Goal: Task Accomplishment & Management: Manage account settings

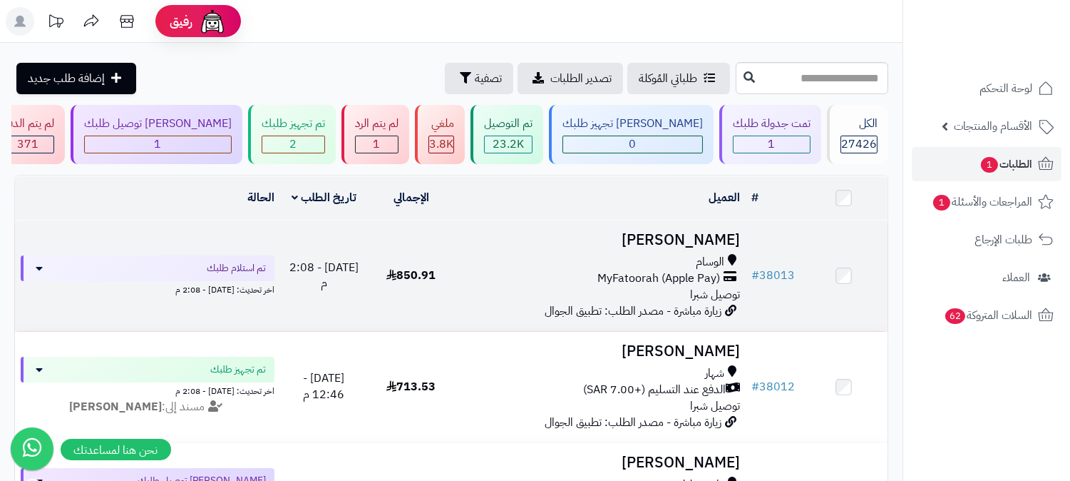
click at [683, 270] on span "MyFatoorah (Apple Pay)" at bounding box center [659, 278] width 123 height 16
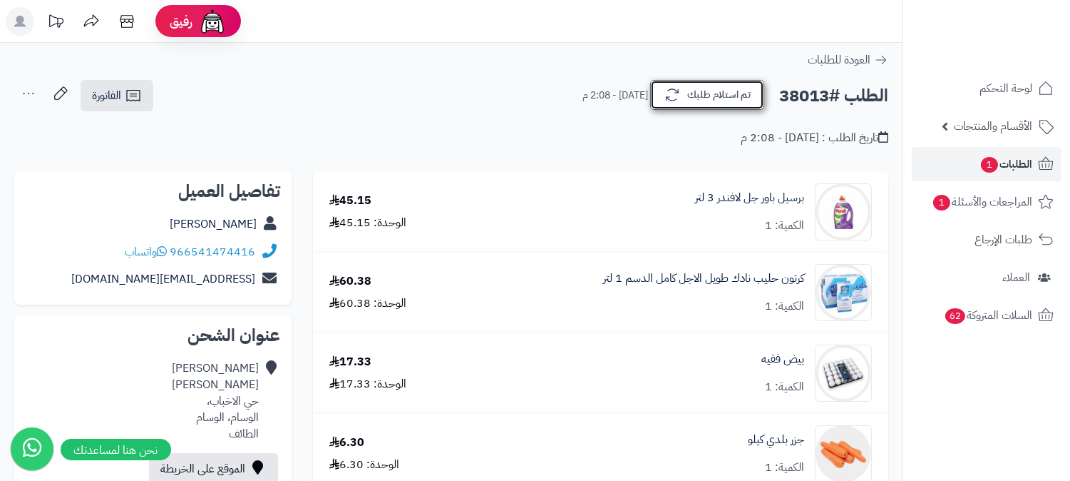
click at [729, 98] on button "تم استلام طلبك" at bounding box center [707, 95] width 114 height 30
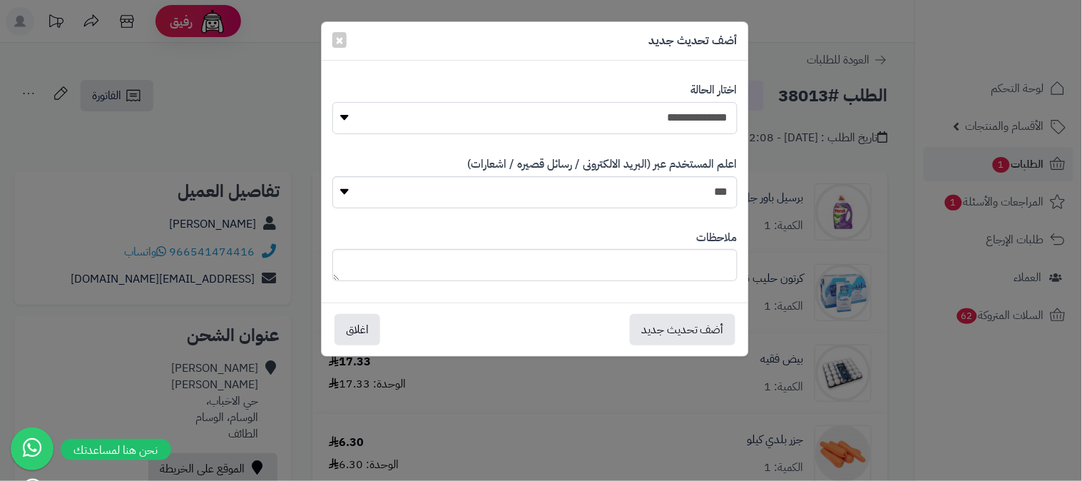
click at [682, 114] on select "**********" at bounding box center [534, 118] width 405 height 32
select select "*"
click at [332, 102] on select "**********" at bounding box center [534, 118] width 405 height 32
click at [704, 259] on textarea at bounding box center [534, 265] width 405 height 32
type textarea "****"
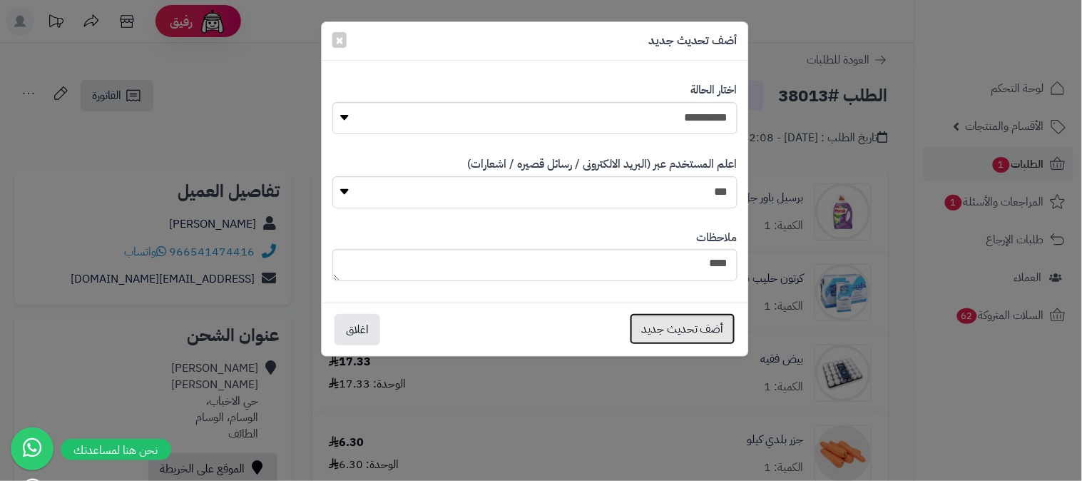
drag, startPoint x: 717, startPoint y: 327, endPoint x: 694, endPoint y: 327, distance: 22.8
click at [715, 327] on button "أضف تحديث جديد" at bounding box center [683, 328] width 106 height 31
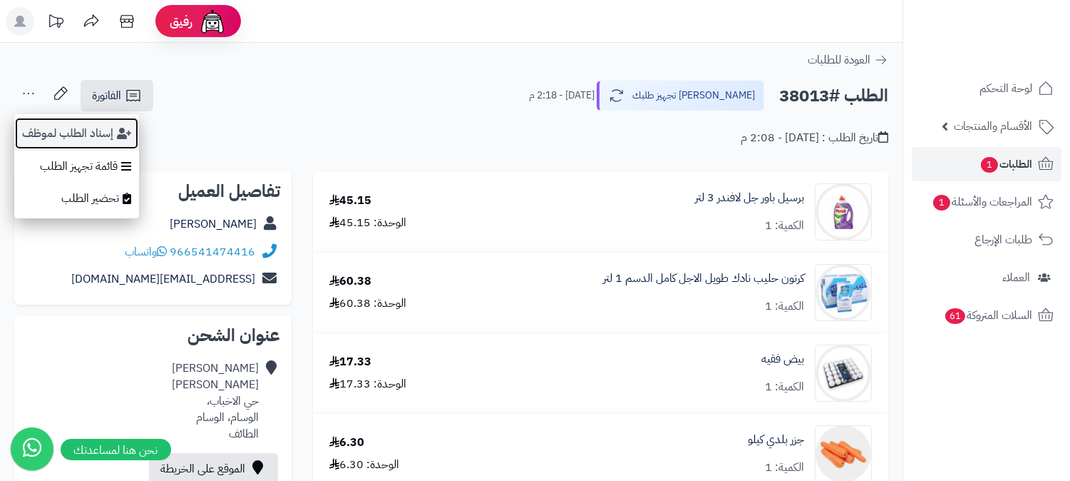
click at [47, 124] on button "إسناد الطلب لموظف" at bounding box center [76, 133] width 125 height 33
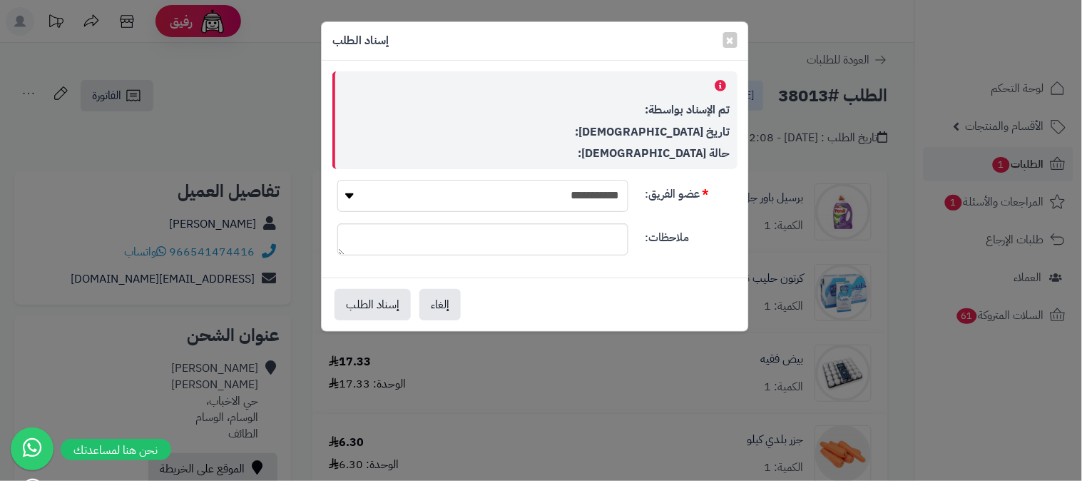
click at [619, 195] on select "**********" at bounding box center [482, 196] width 291 height 32
select select "**"
click at [337, 180] on select "**********" at bounding box center [482, 196] width 291 height 32
click at [391, 302] on button "إسناد الطلب" at bounding box center [372, 303] width 76 height 31
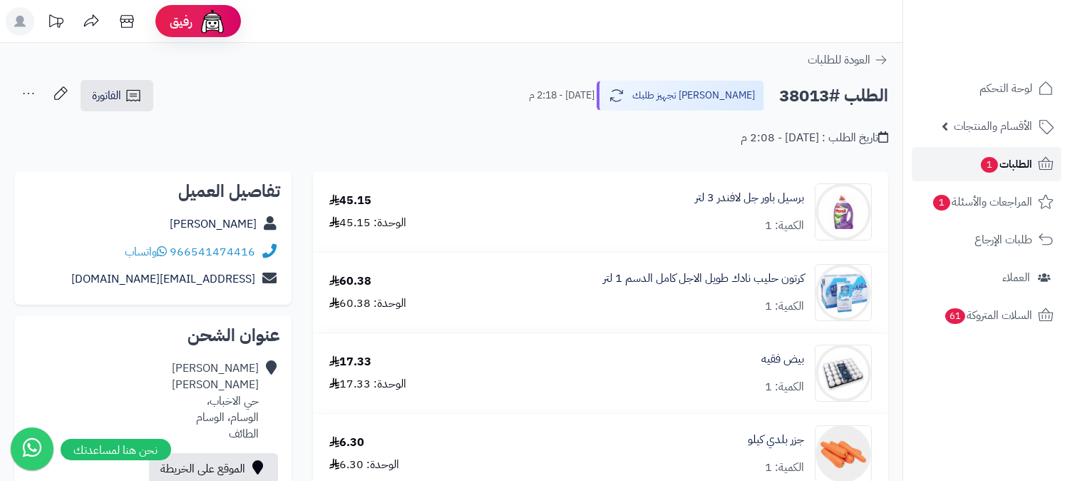
click at [1030, 160] on span "الطلبات 1" at bounding box center [1006, 164] width 53 height 20
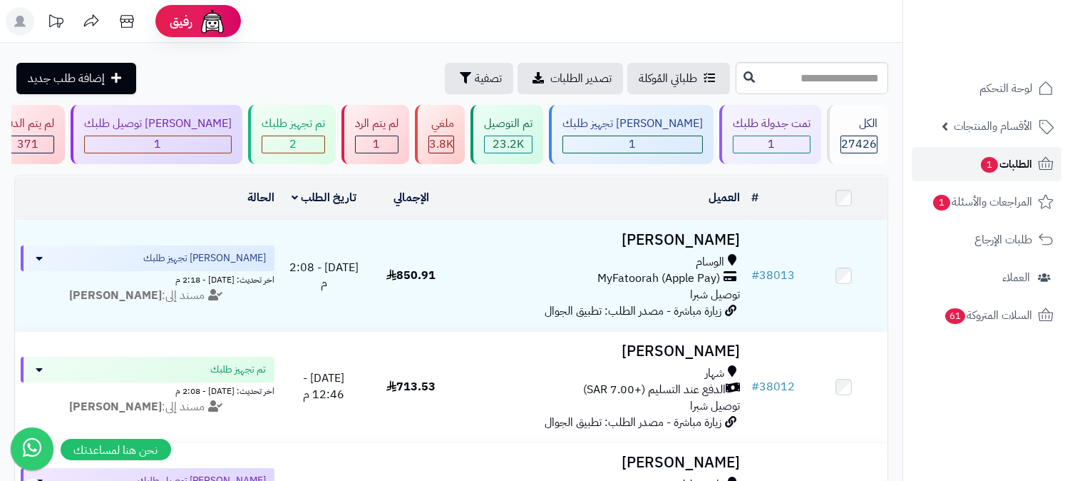
click at [1002, 163] on span "الطلبات 1" at bounding box center [1006, 164] width 53 height 20
click at [1010, 157] on span "الطلبات 1" at bounding box center [1006, 164] width 53 height 20
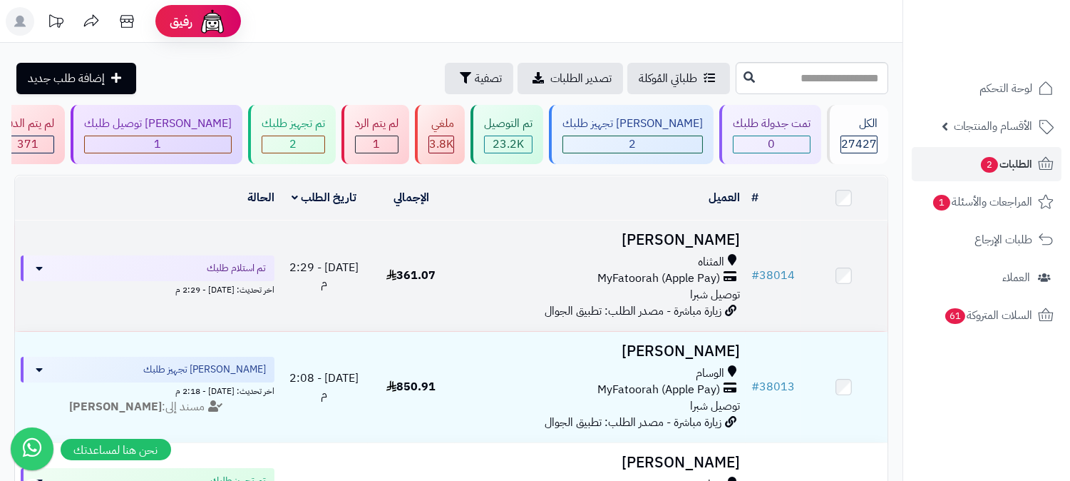
click at [665, 262] on div "المثناه" at bounding box center [601, 262] width 280 height 16
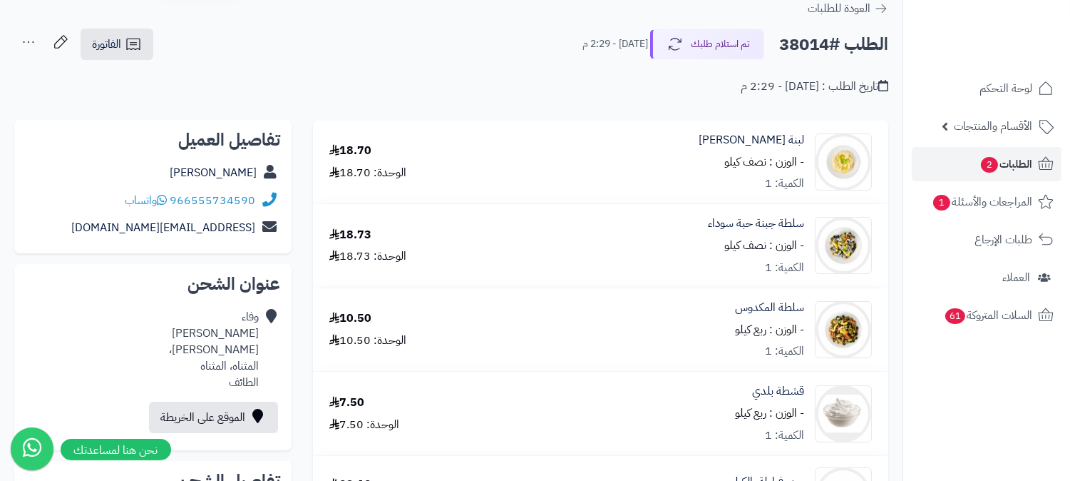
scroll to position [79, 0]
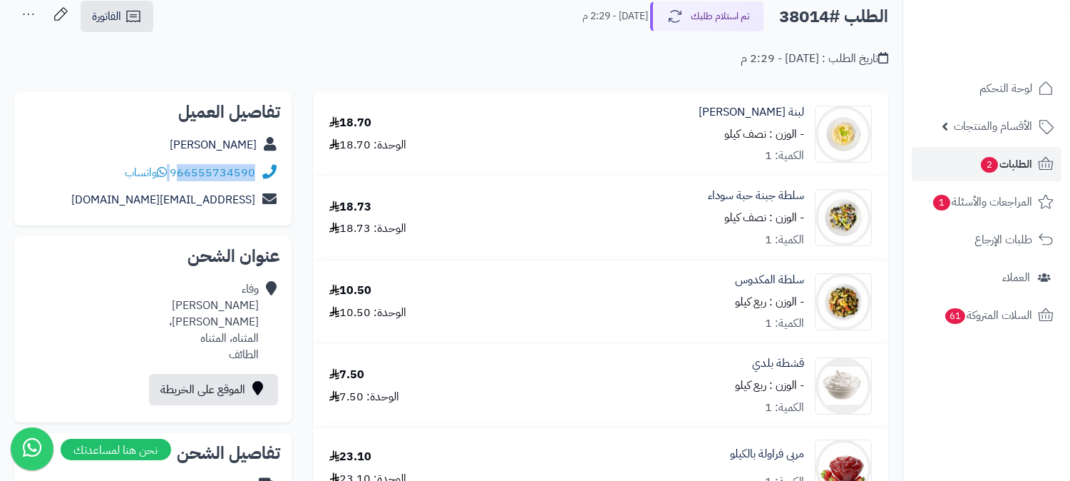
drag, startPoint x: 171, startPoint y: 173, endPoint x: 181, endPoint y: 178, distance: 11.5
click at [178, 175] on div "966555734590 واتساب" at bounding box center [190, 173] width 130 height 16
copy div "66555734590"
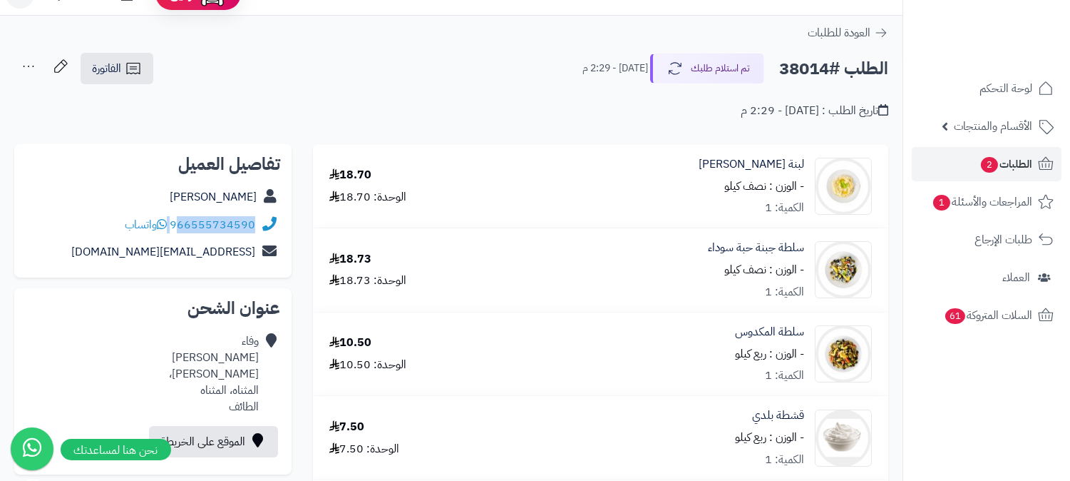
scroll to position [0, 0]
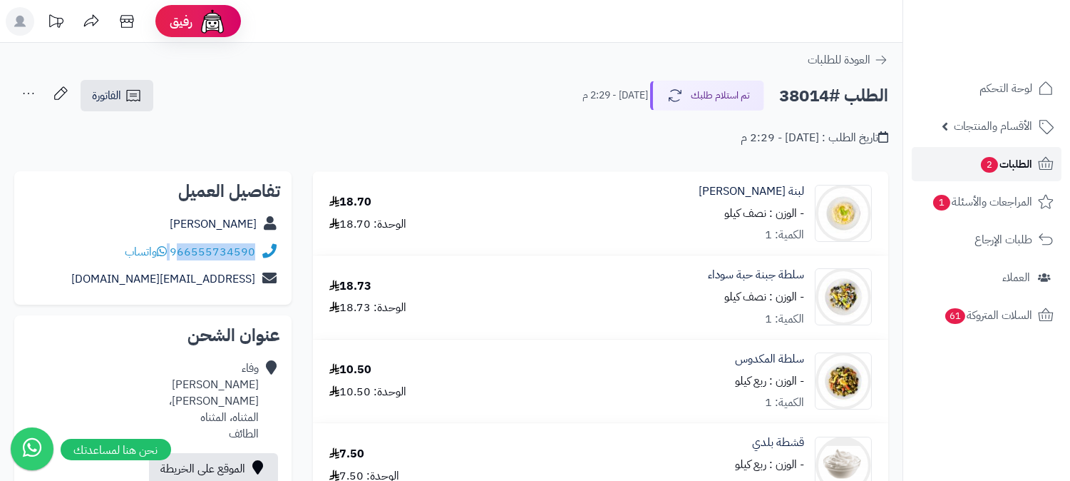
click at [995, 160] on span "2" at bounding box center [989, 165] width 17 height 16
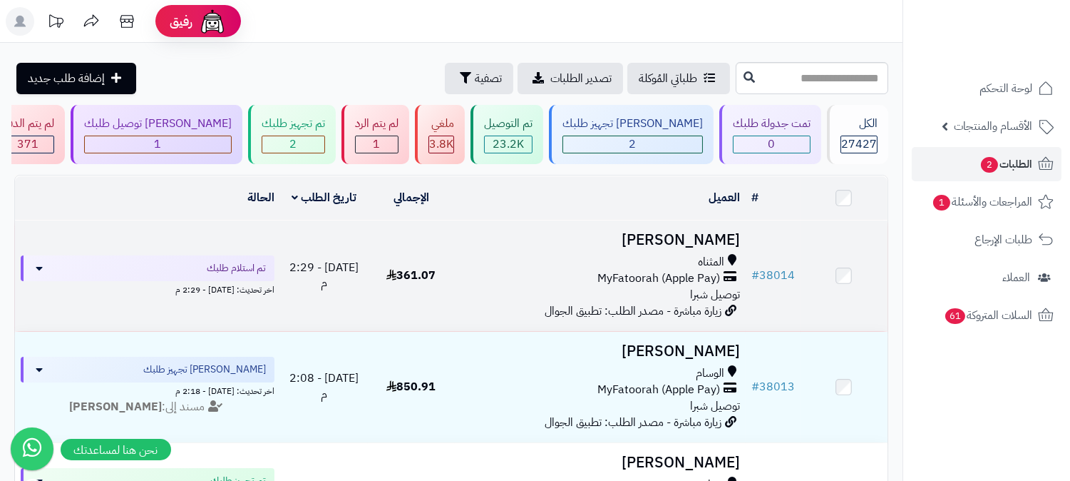
click at [722, 305] on span "زيارة مباشرة - مصدر الطلب: تطبيق الجوال" at bounding box center [633, 310] width 177 height 17
click at [682, 281] on span "MyFatoorah (Apple Pay)" at bounding box center [659, 278] width 123 height 16
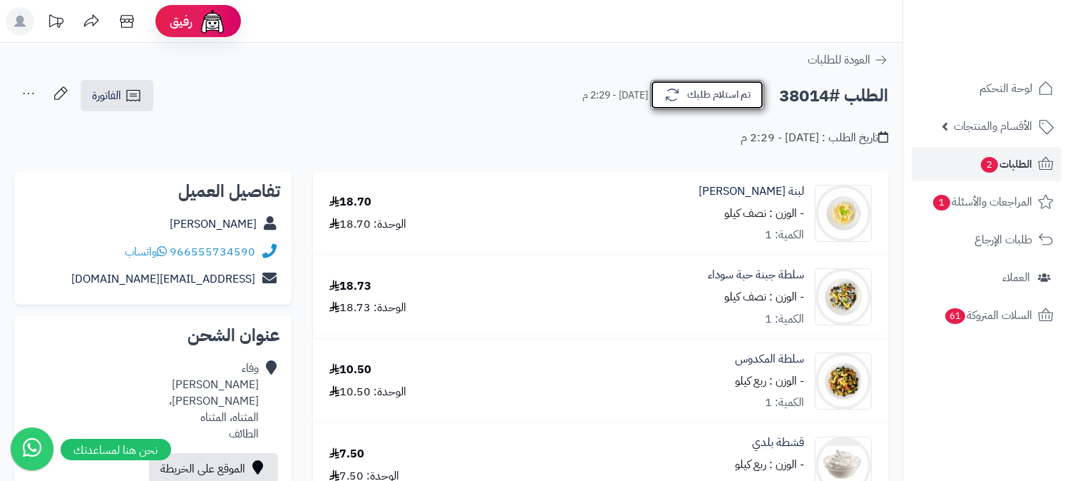
click at [728, 83] on button "تم استلام طلبك" at bounding box center [707, 95] width 114 height 30
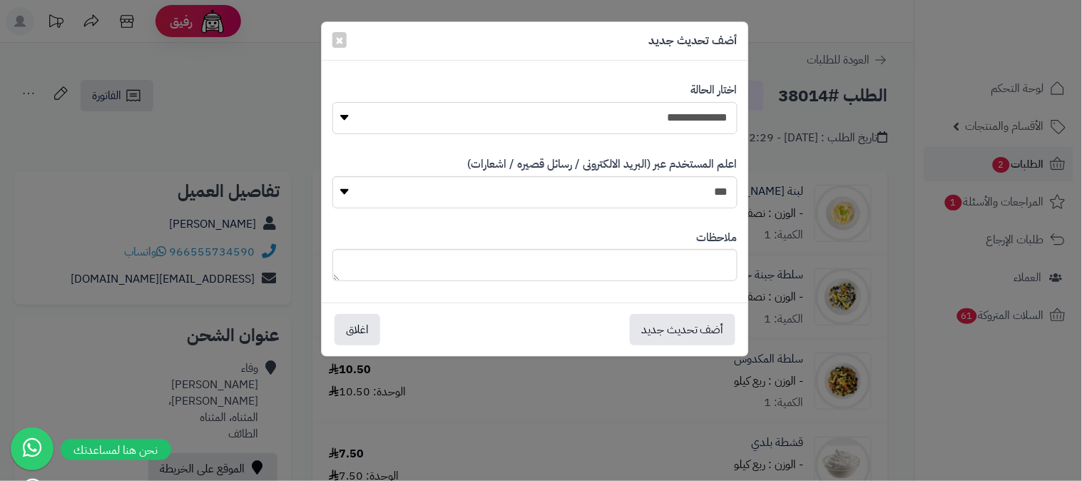
click at [711, 117] on select "**********" at bounding box center [534, 118] width 405 height 32
select select "*"
click at [332, 102] on select "**********" at bounding box center [534, 118] width 405 height 32
click at [657, 270] on textarea at bounding box center [534, 265] width 405 height 32
type textarea "****"
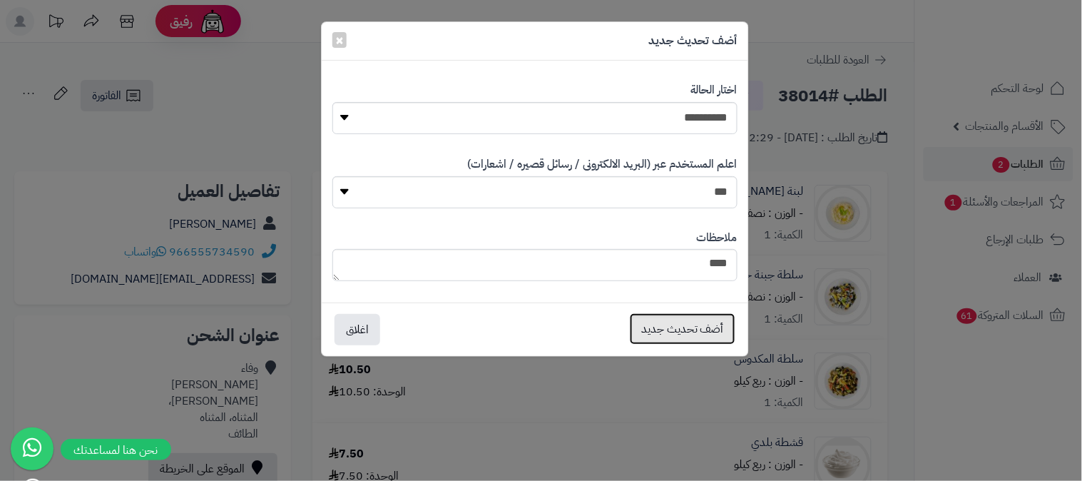
click at [685, 324] on button "أضف تحديث جديد" at bounding box center [683, 328] width 106 height 31
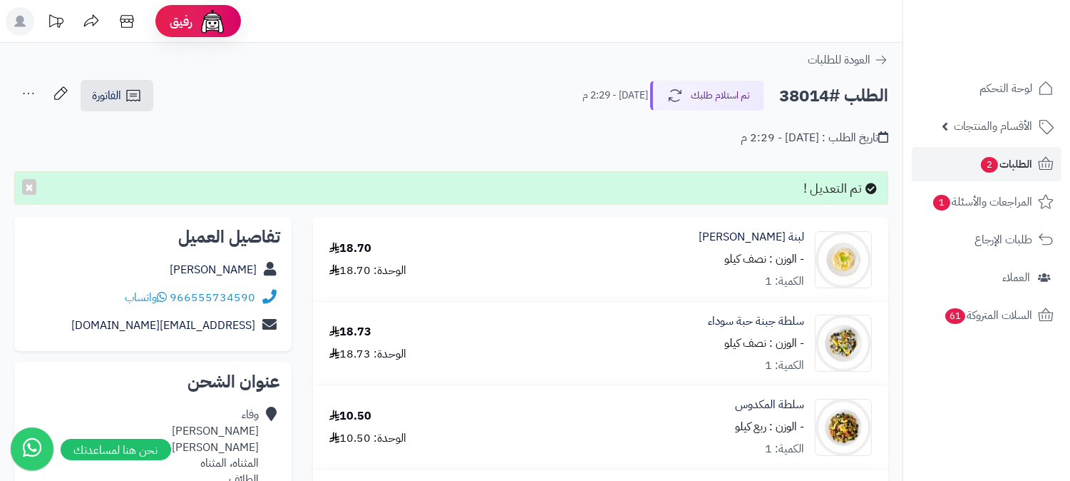
click at [34, 93] on icon at bounding box center [28, 93] width 29 height 29
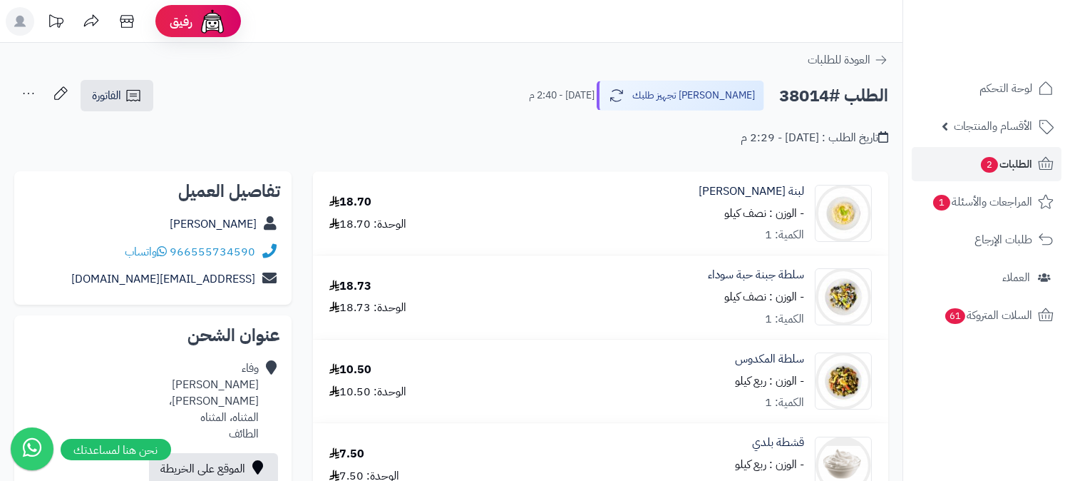
click at [26, 91] on icon at bounding box center [28, 93] width 29 height 29
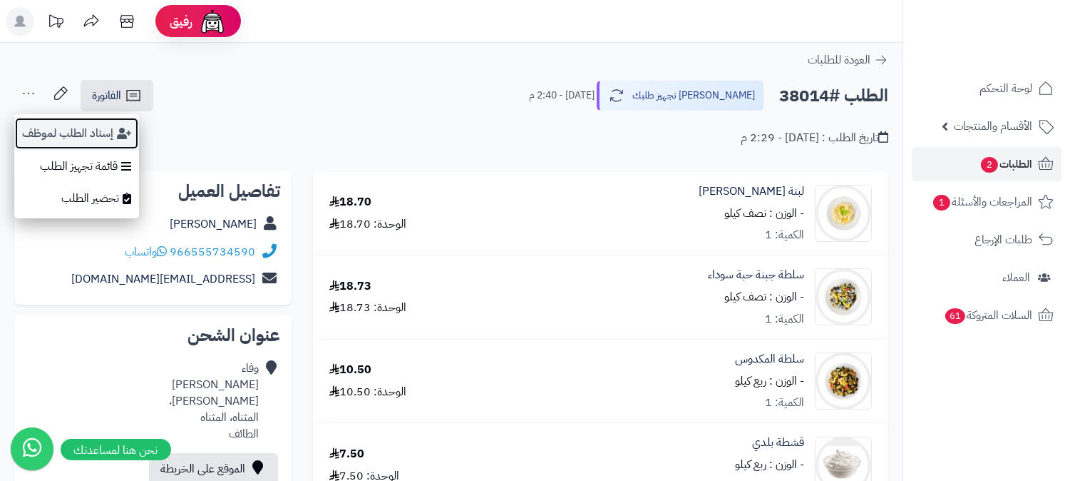
click at [36, 133] on button "إسناد الطلب لموظف" at bounding box center [76, 133] width 125 height 33
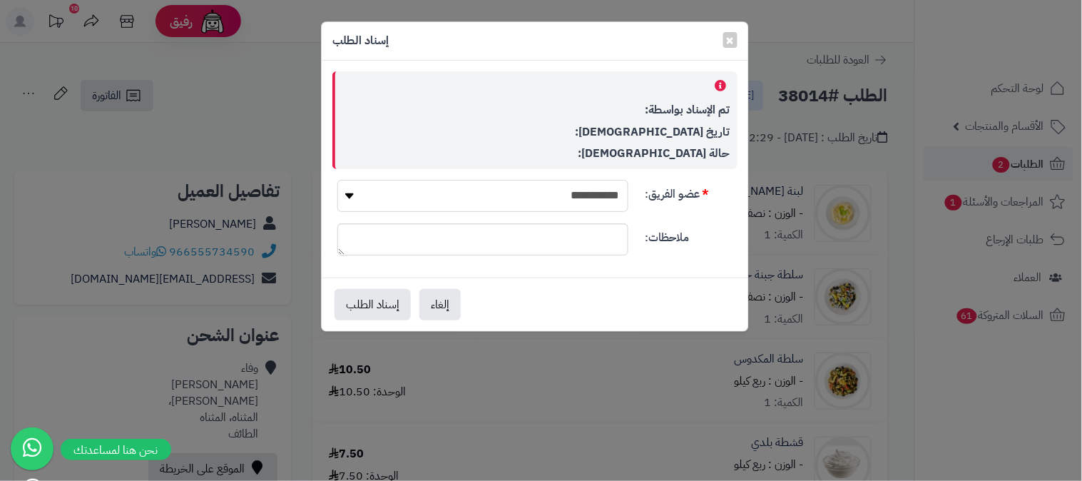
click at [483, 200] on select "**********" at bounding box center [482, 196] width 291 height 32
select select "**"
click at [337, 180] on select "**********" at bounding box center [482, 196] width 291 height 32
click at [373, 305] on button "إسناد الطلب" at bounding box center [372, 303] width 76 height 31
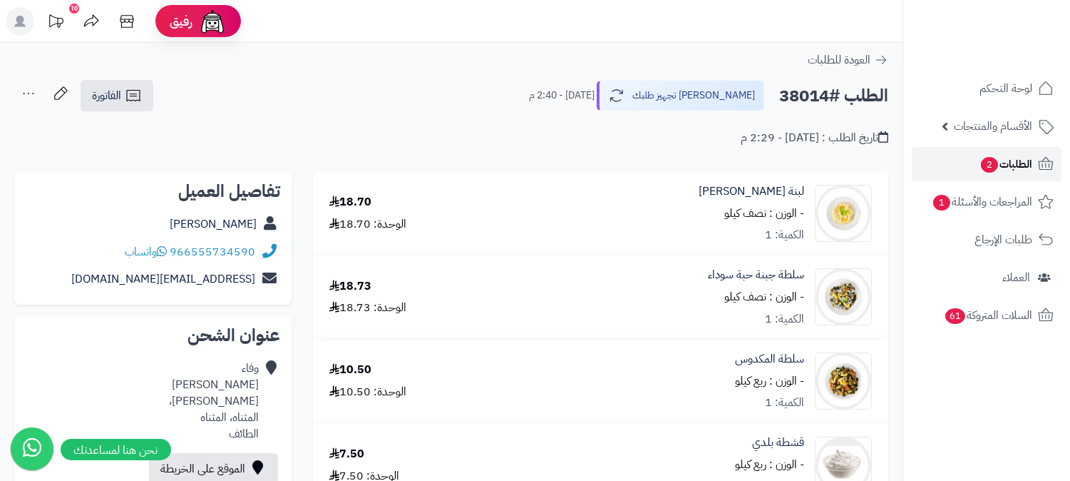
click at [1002, 171] on span "الطلبات 2" at bounding box center [1006, 164] width 53 height 20
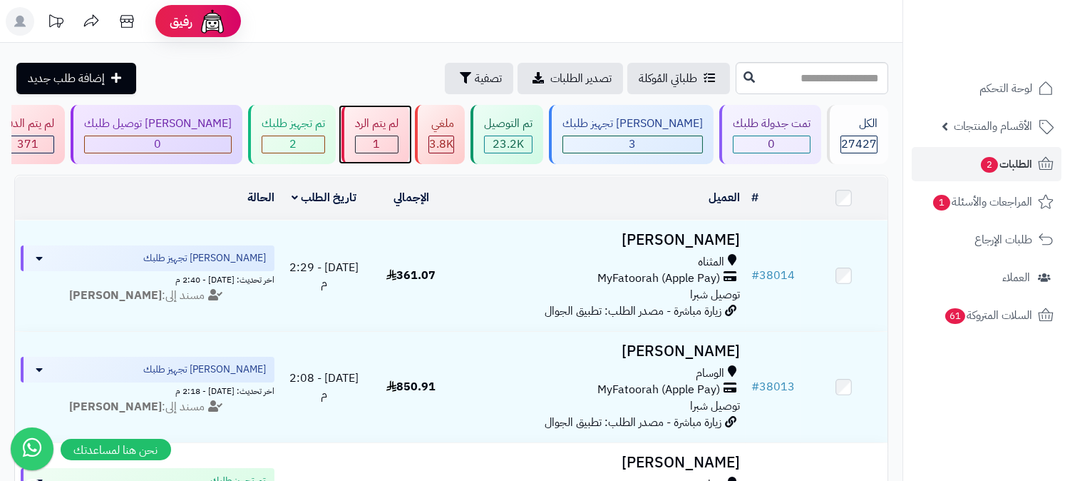
click at [381, 137] on span "1" at bounding box center [377, 143] width 7 height 17
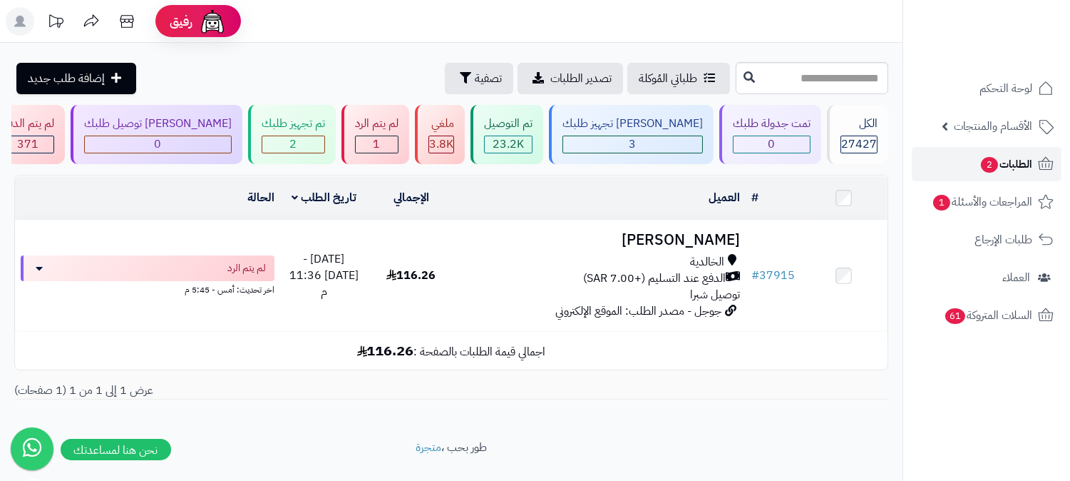
click at [994, 153] on link "الطلبات 2" at bounding box center [987, 164] width 150 height 34
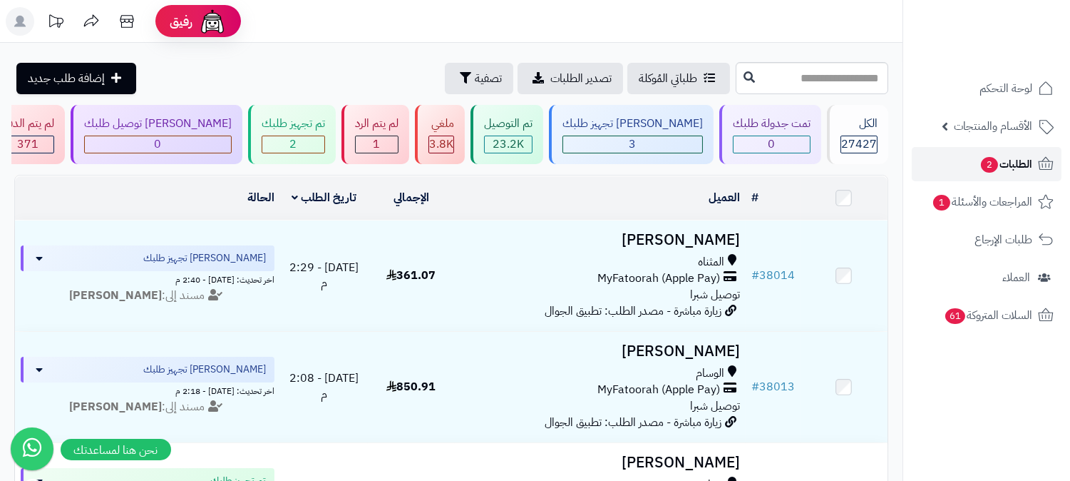
click at [1018, 165] on span "الطلبات 2" at bounding box center [1006, 164] width 53 height 20
click at [967, 170] on link "الطلبات 2" at bounding box center [987, 164] width 150 height 34
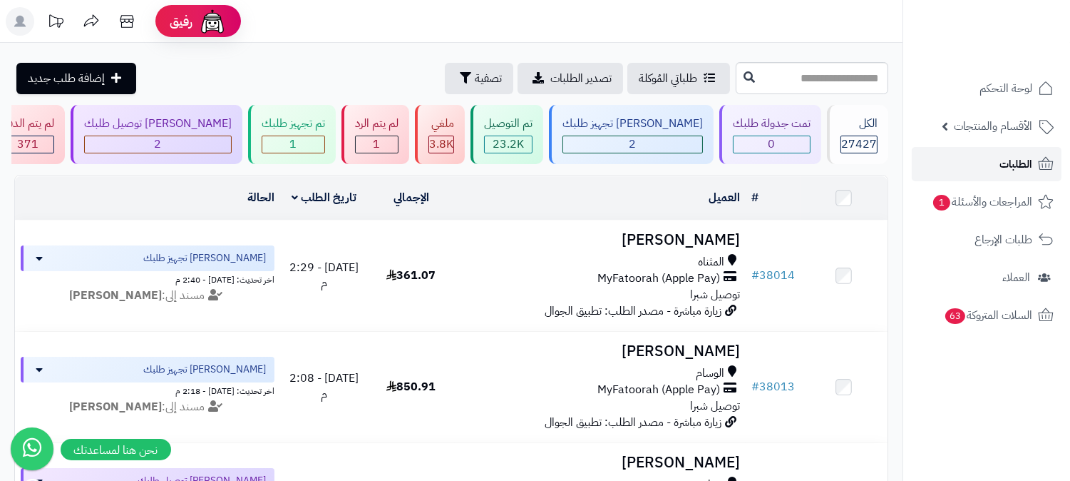
click at [975, 166] on link "الطلبات" at bounding box center [987, 164] width 150 height 34
click at [961, 167] on link "الطلبات" at bounding box center [987, 164] width 150 height 34
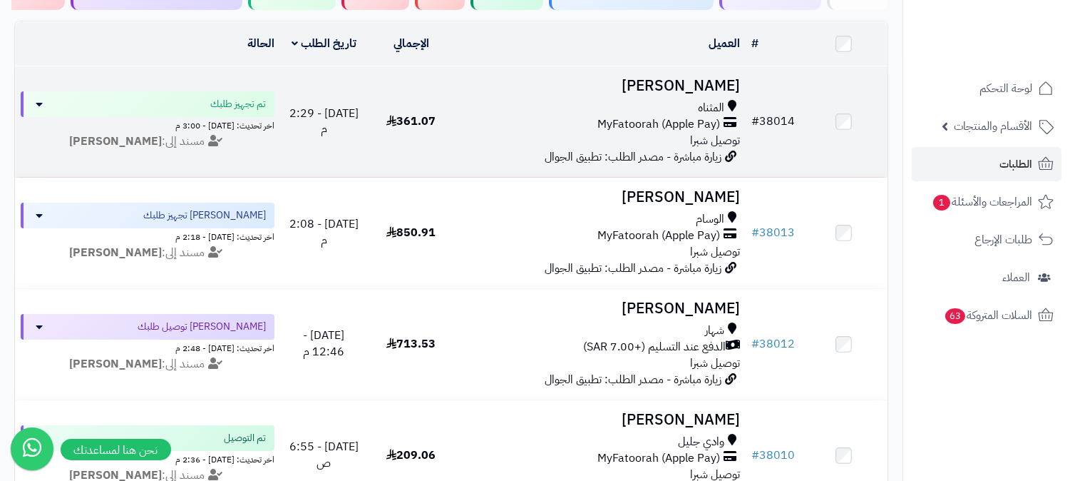
scroll to position [158, 0]
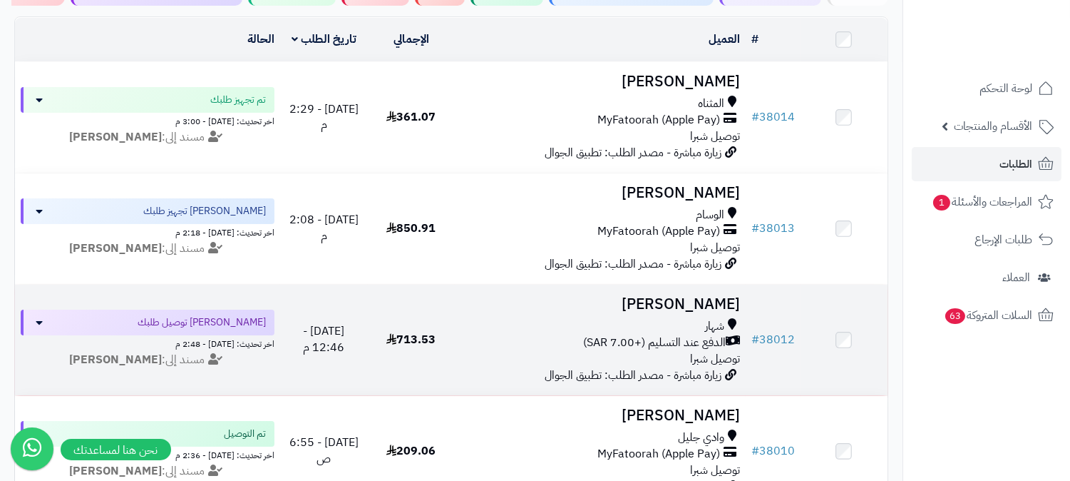
click at [690, 326] on div "شهار" at bounding box center [601, 326] width 280 height 16
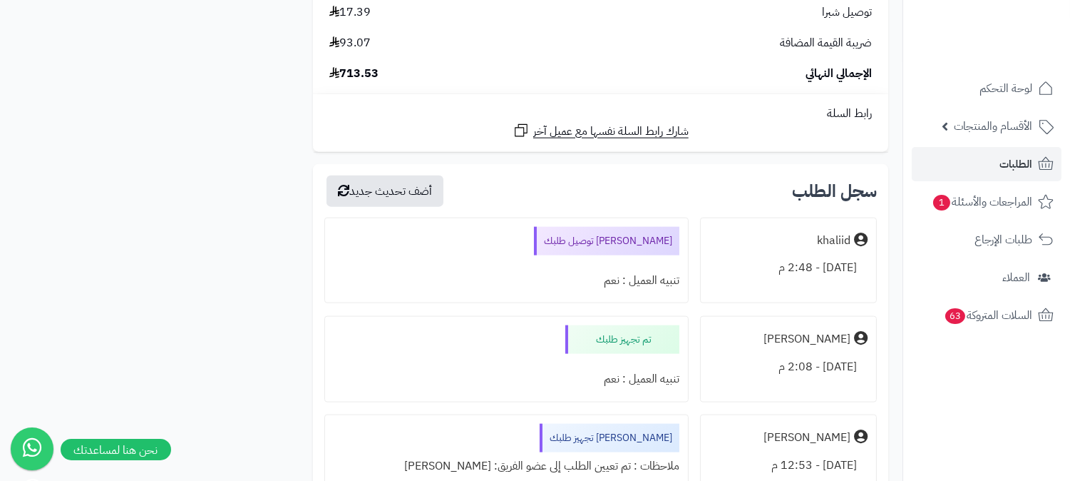
scroll to position [3406, 0]
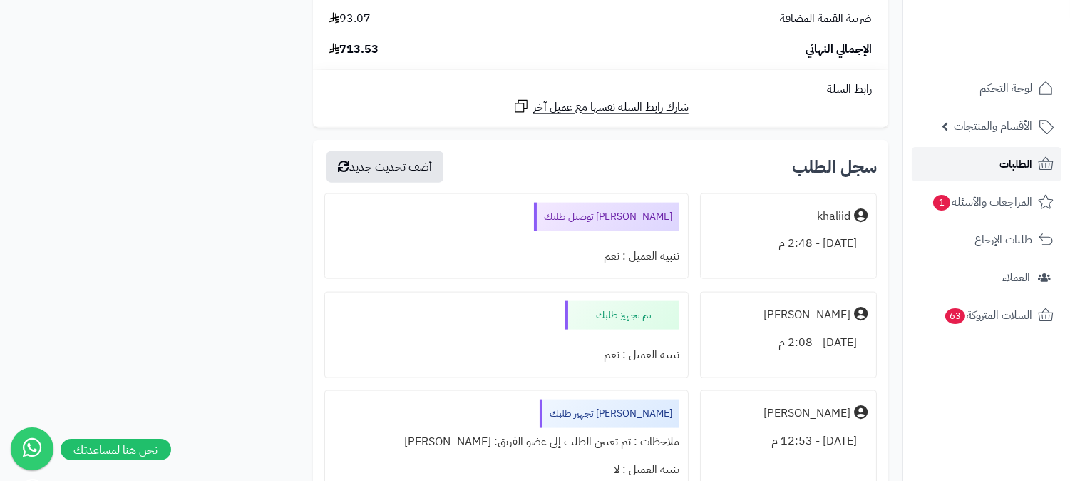
click at [1022, 166] on span "الطلبات" at bounding box center [1016, 164] width 33 height 20
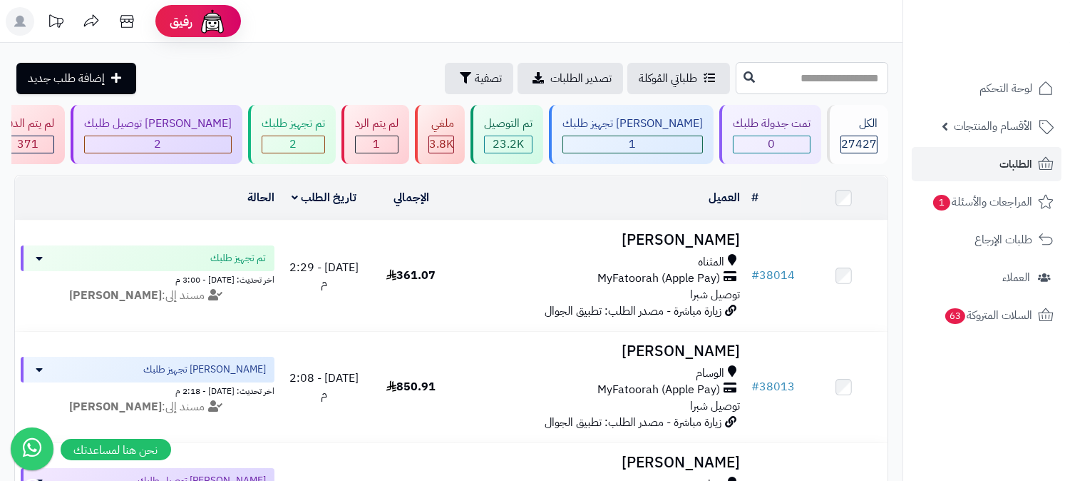
click at [786, 81] on input "text" at bounding box center [812, 78] width 153 height 32
type input "******"
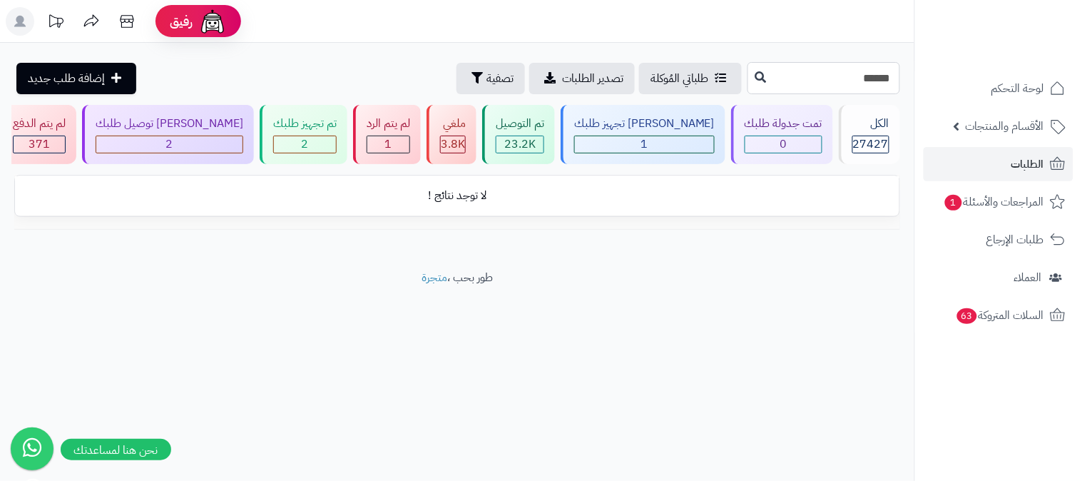
click at [838, 89] on input "******" at bounding box center [823, 78] width 153 height 32
type input "*****"
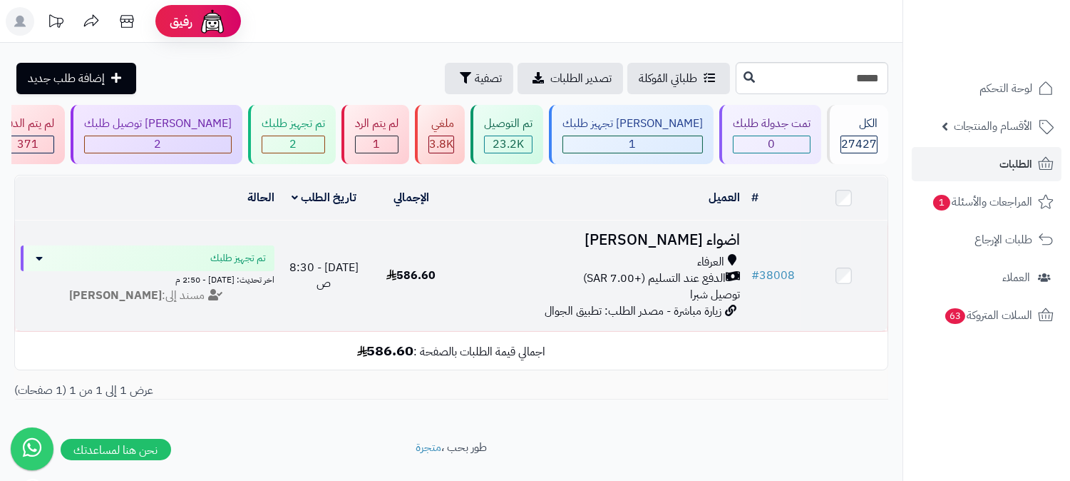
click at [697, 272] on span "الدفع عند التسليم (+7.00 SAR)" at bounding box center [654, 278] width 143 height 16
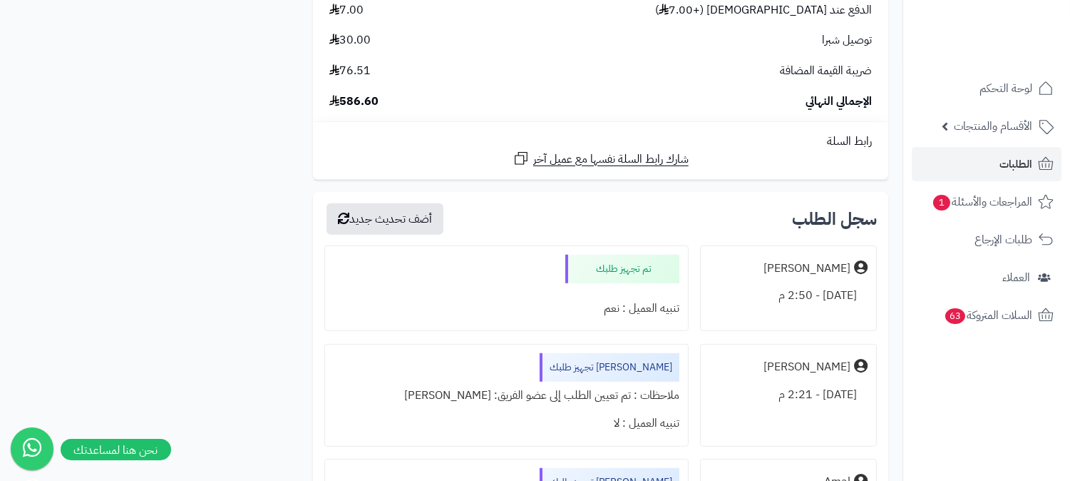
scroll to position [1822, 0]
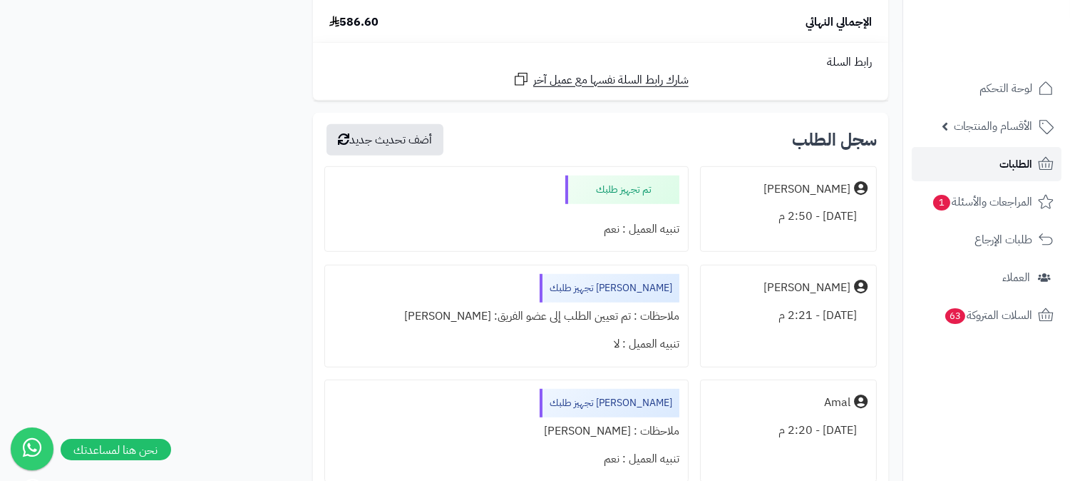
click at [1037, 158] on icon at bounding box center [1045, 163] width 17 height 17
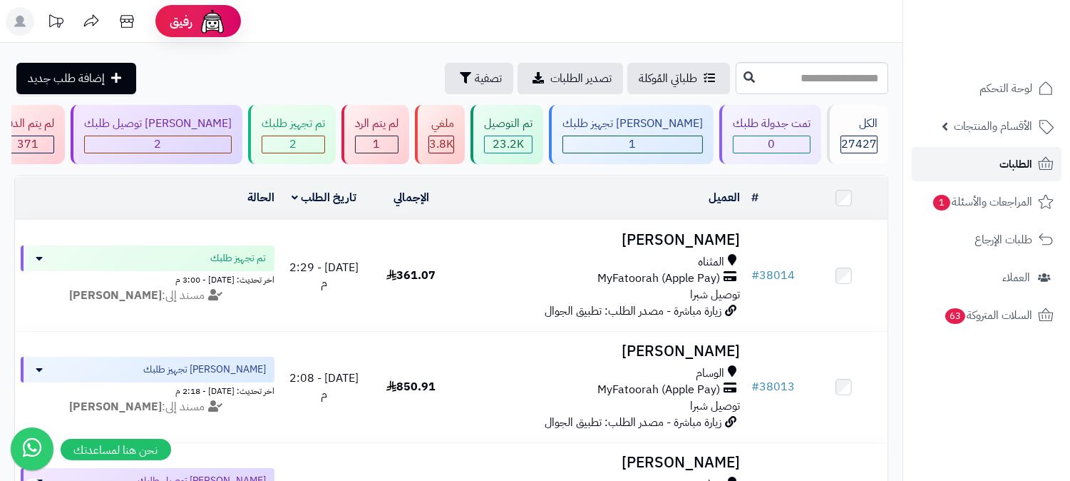
click at [1035, 158] on link "الطلبات" at bounding box center [987, 164] width 150 height 34
click at [1010, 168] on span "الطلبات" at bounding box center [1016, 164] width 33 height 20
click at [637, 148] on span "1" at bounding box center [633, 143] width 7 height 17
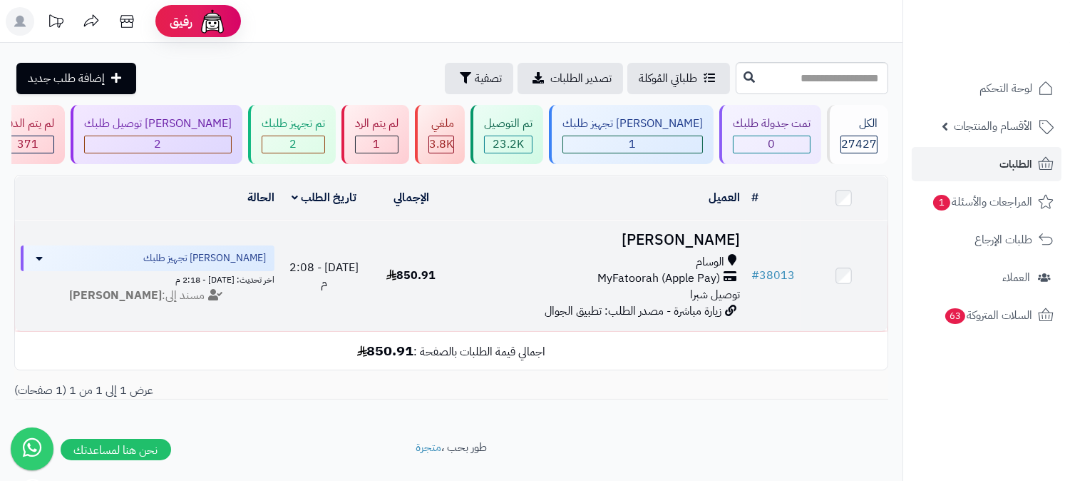
click at [692, 257] on div "الوسام" at bounding box center [601, 262] width 280 height 16
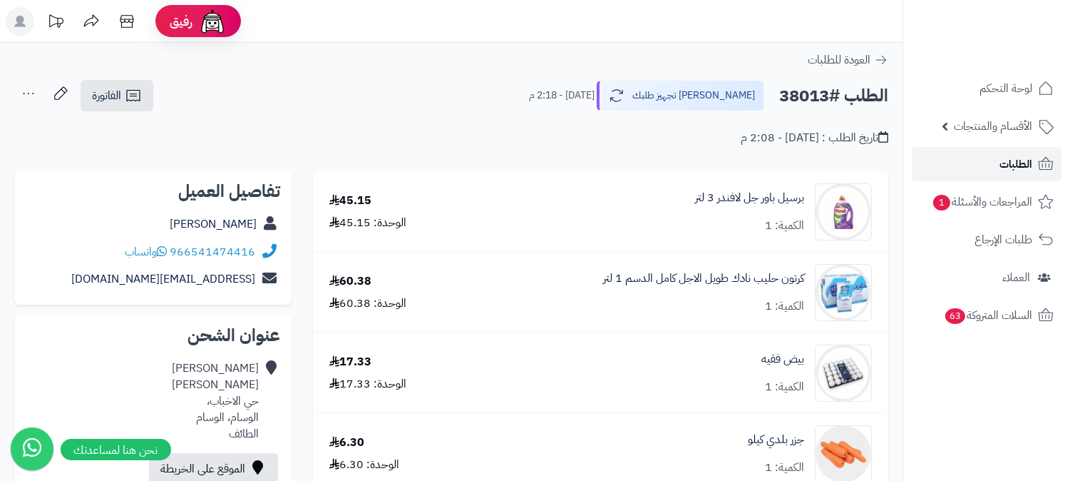
click at [977, 168] on link "الطلبات" at bounding box center [987, 164] width 150 height 34
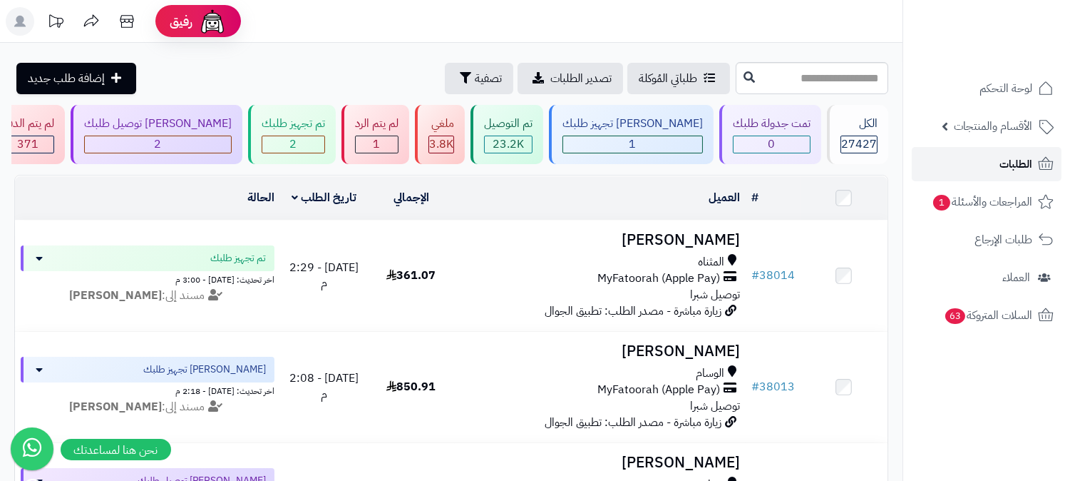
click at [1011, 155] on span "الطلبات" at bounding box center [1016, 164] width 33 height 20
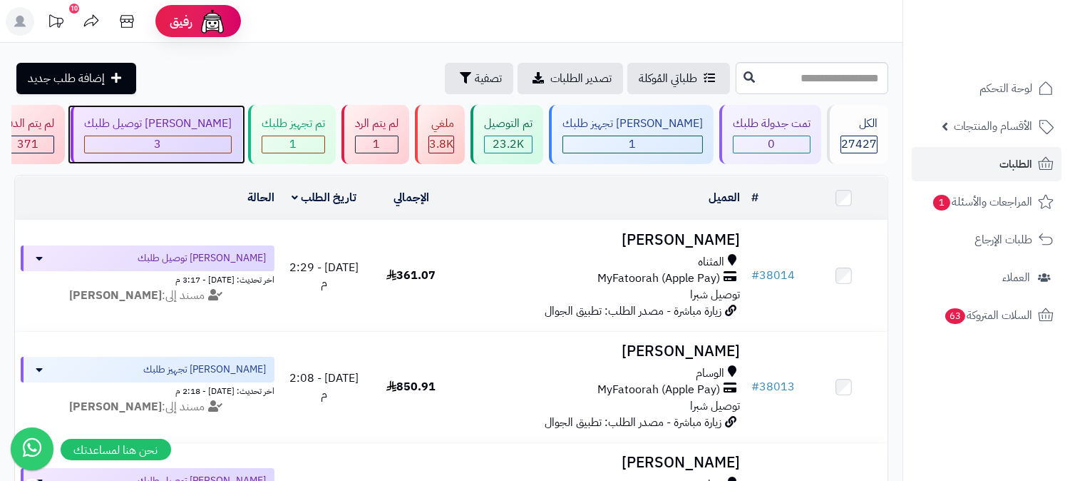
click at [232, 135] on div "3" at bounding box center [158, 144] width 148 height 18
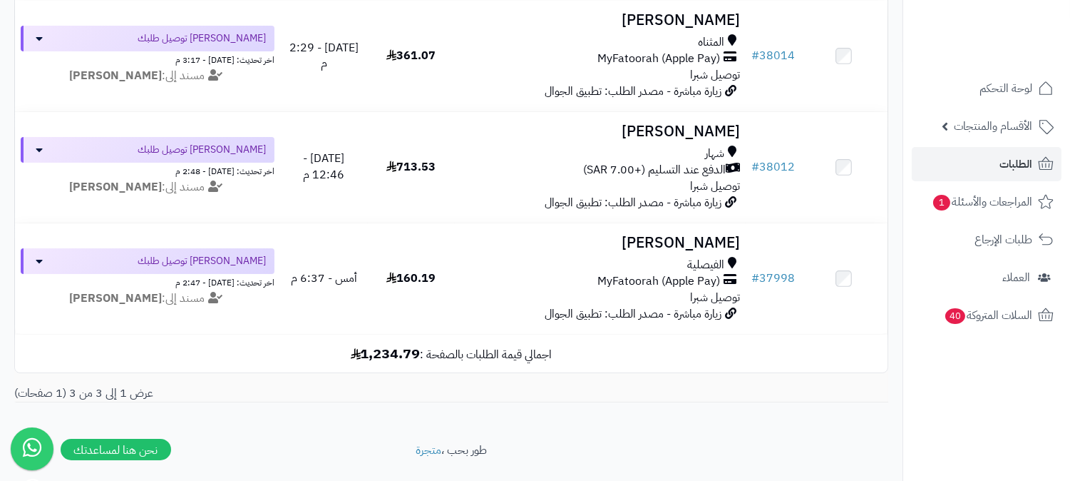
scroll to position [237, 0]
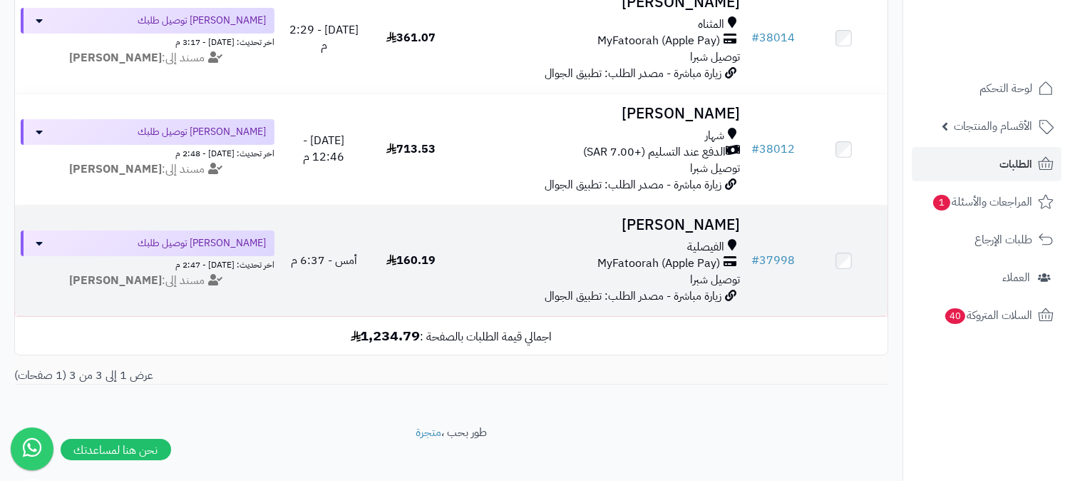
click at [732, 225] on h3 "[PERSON_NAME]" at bounding box center [601, 225] width 280 height 16
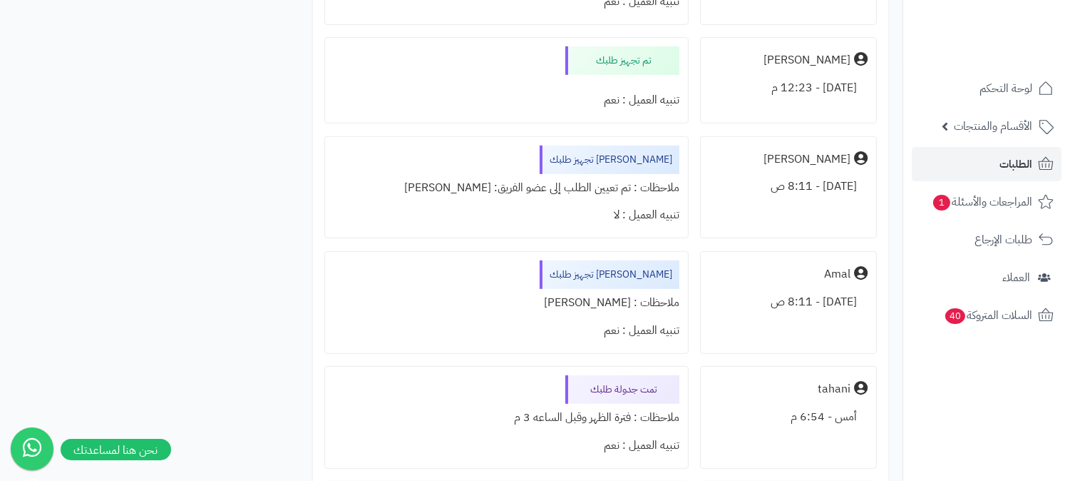
scroll to position [1346, 0]
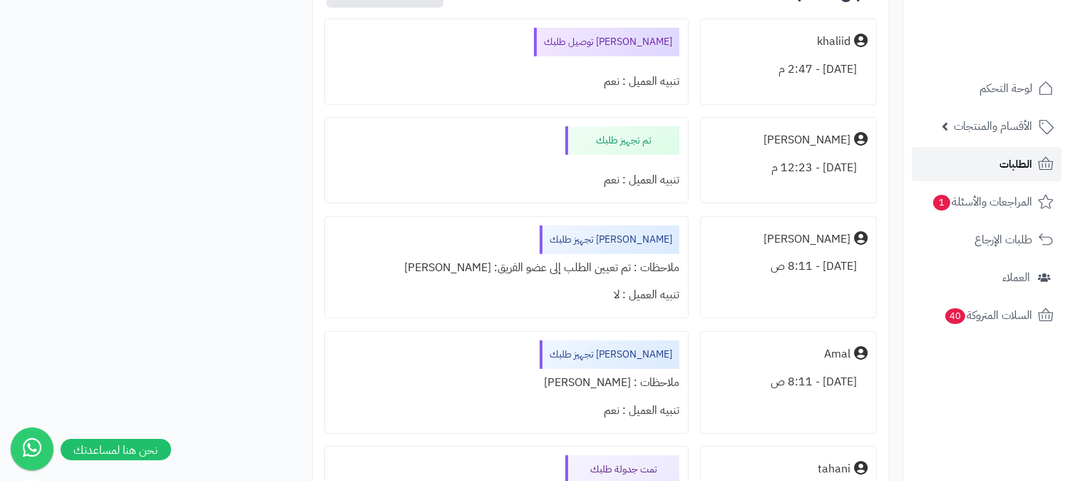
click at [1000, 165] on span "الطلبات" at bounding box center [1016, 164] width 33 height 20
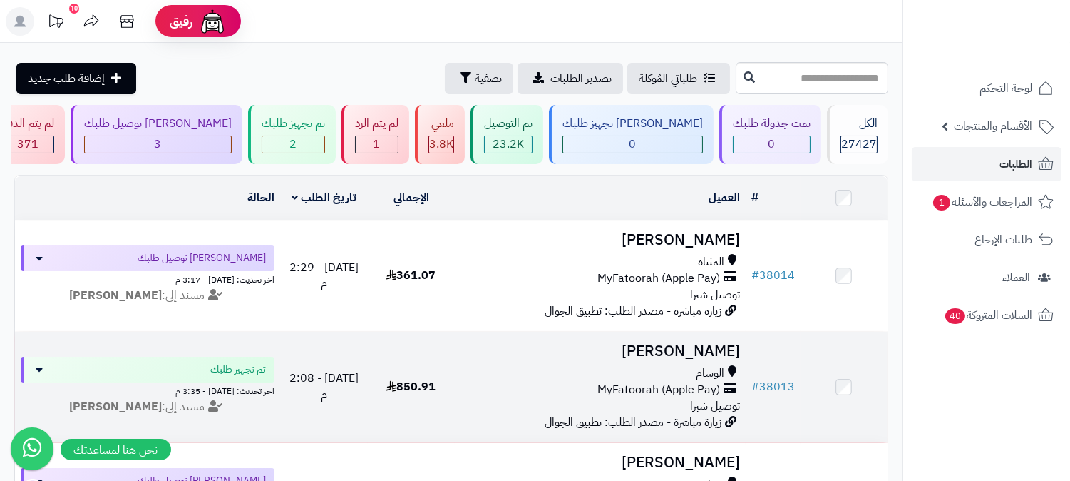
click at [675, 384] on span "MyFatoorah (Apple Pay)" at bounding box center [659, 389] width 123 height 16
click at [680, 382] on span "MyFatoorah (Apple Pay)" at bounding box center [659, 389] width 123 height 16
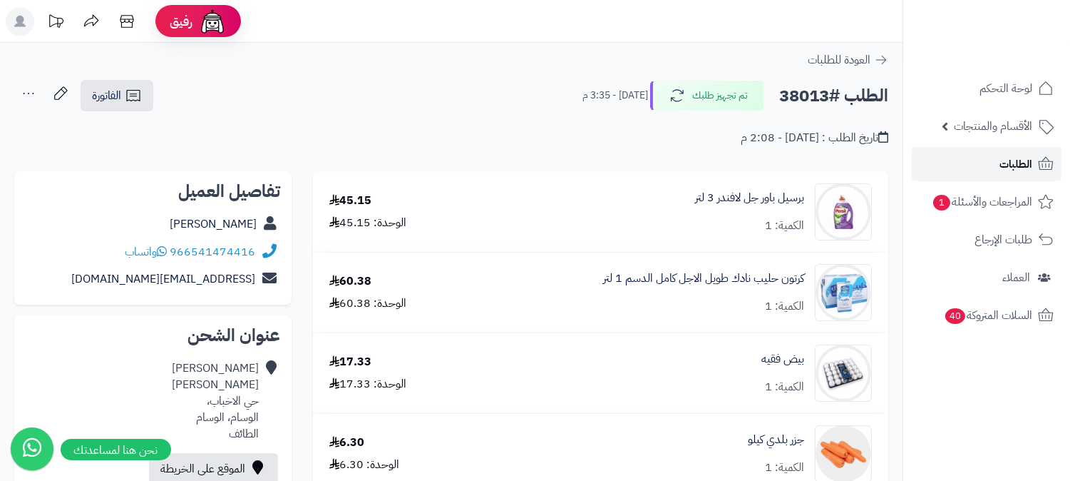
click at [1020, 173] on span "الطلبات" at bounding box center [1016, 164] width 33 height 20
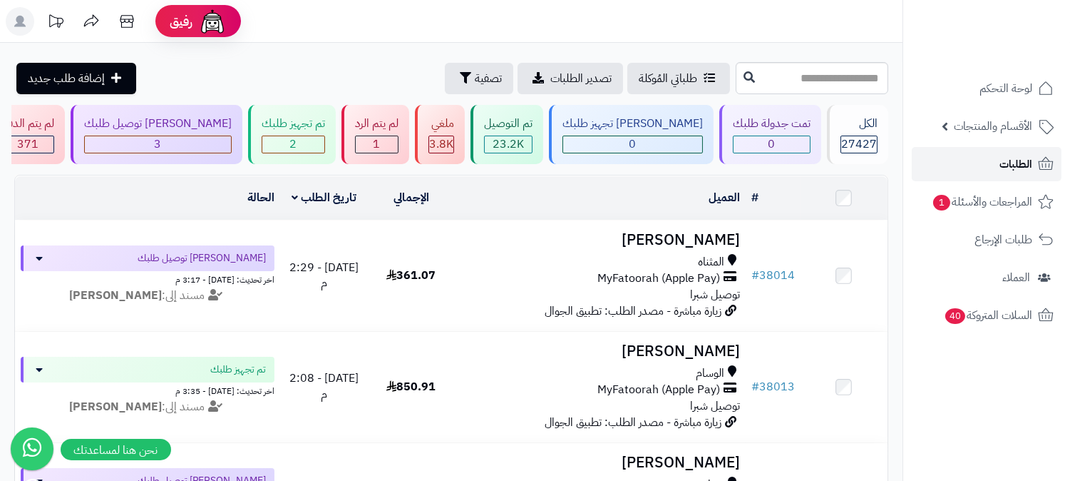
click at [1020, 173] on span "الطلبات" at bounding box center [1016, 164] width 33 height 20
click at [1001, 164] on span "الطلبات" at bounding box center [1016, 164] width 33 height 20
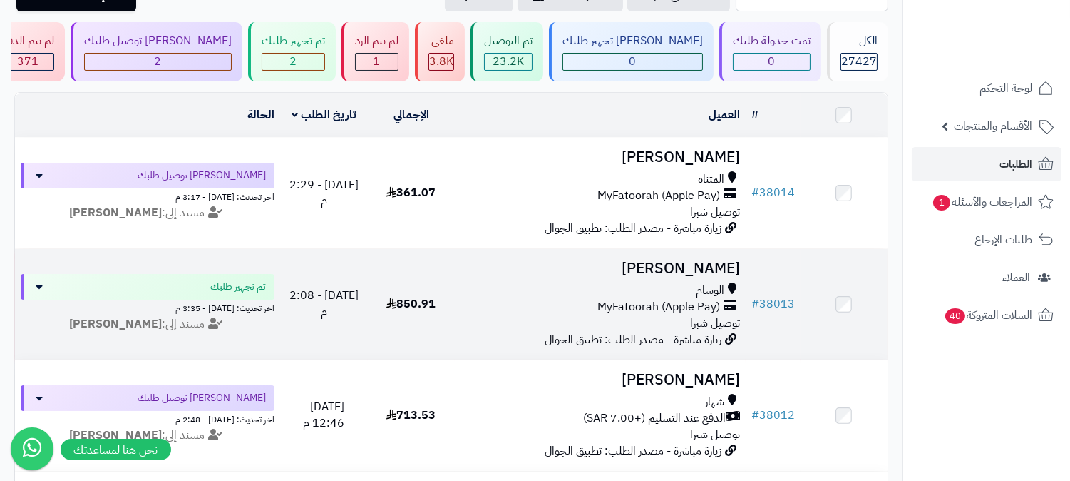
scroll to position [79, 0]
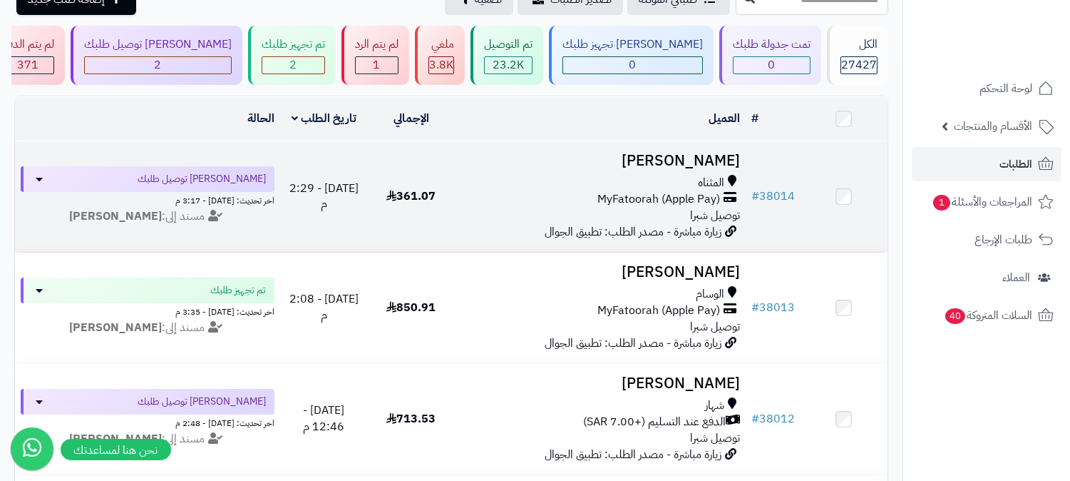
click at [690, 196] on span "MyFatoorah (Apple Pay)" at bounding box center [659, 199] width 123 height 16
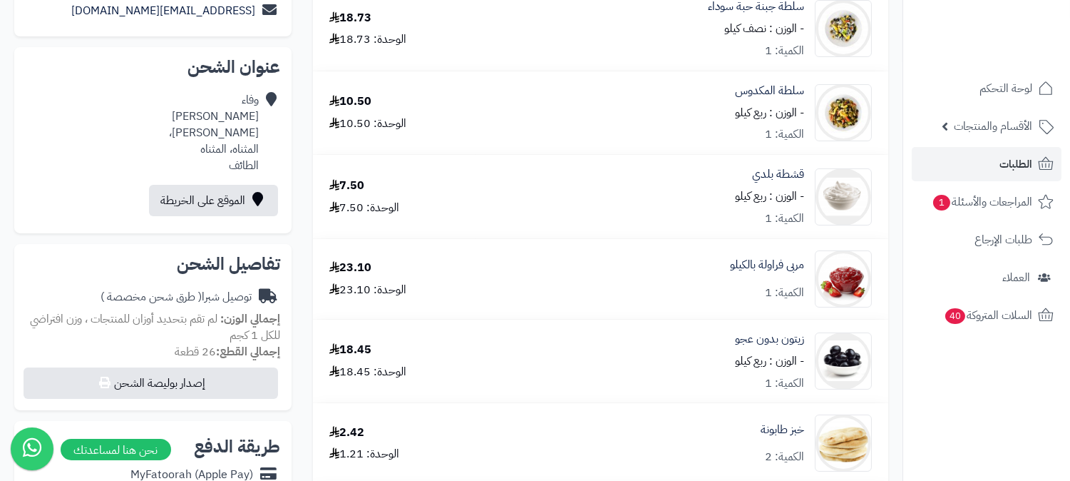
scroll to position [237, 0]
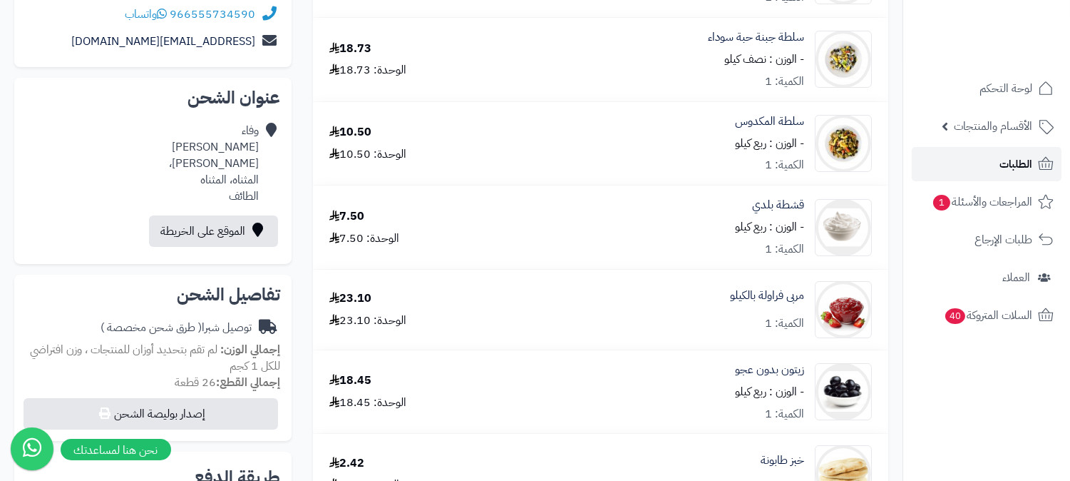
click at [1001, 171] on span "الطلبات" at bounding box center [1016, 164] width 33 height 20
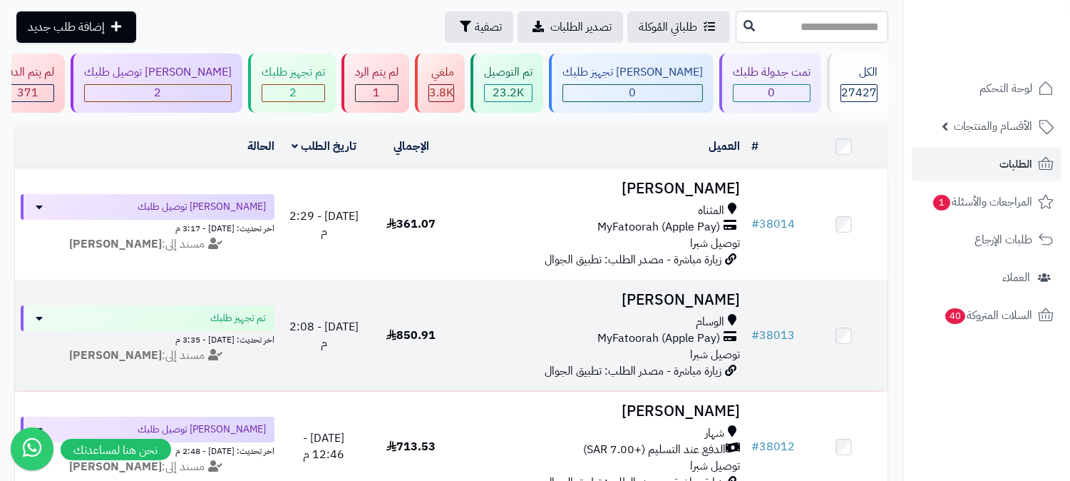
scroll to position [79, 0]
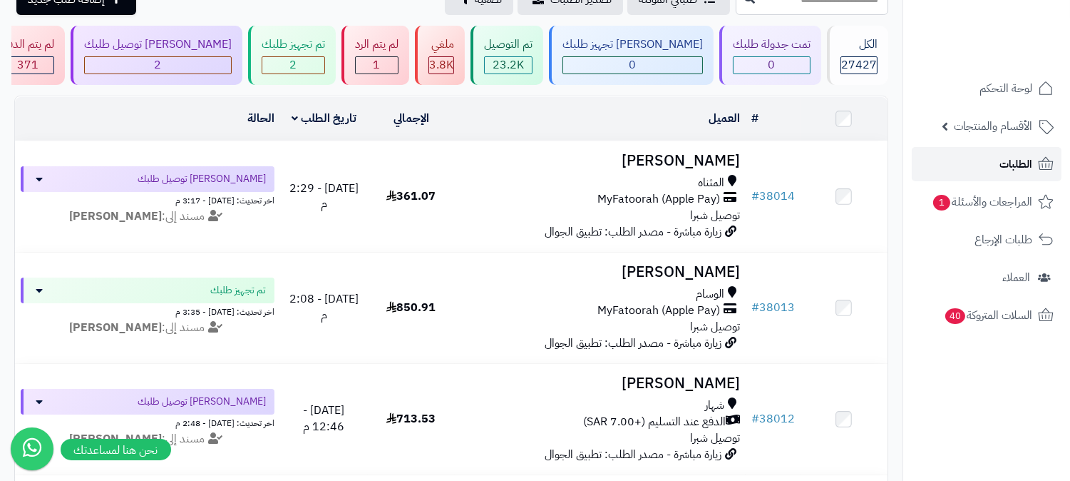
click at [1001, 165] on span "الطلبات" at bounding box center [1016, 164] width 33 height 20
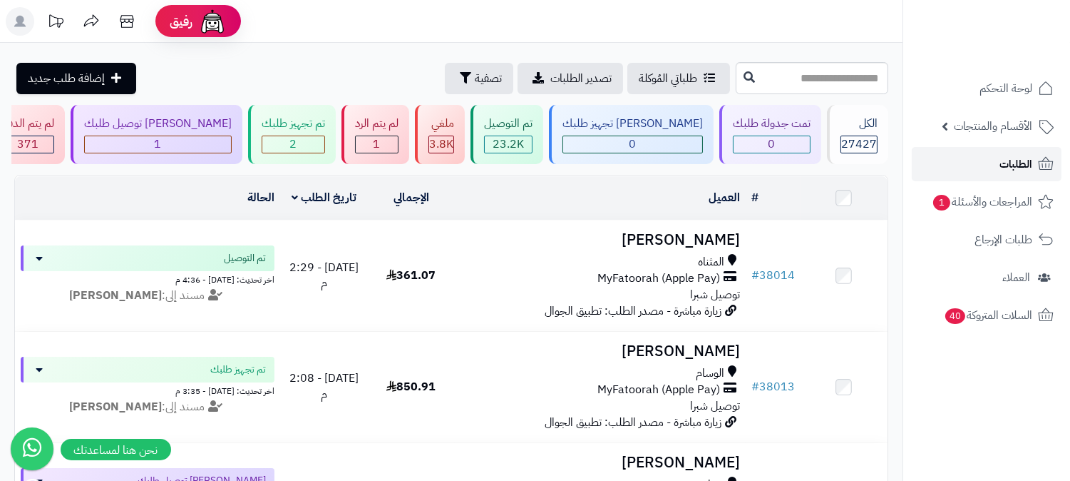
click at [1009, 169] on span "الطلبات" at bounding box center [1016, 164] width 33 height 20
click at [979, 179] on link "الطلبات" at bounding box center [987, 164] width 150 height 34
click at [130, 20] on icon at bounding box center [127, 21] width 29 height 29
click at [1015, 157] on span "الطلبات" at bounding box center [1016, 164] width 33 height 20
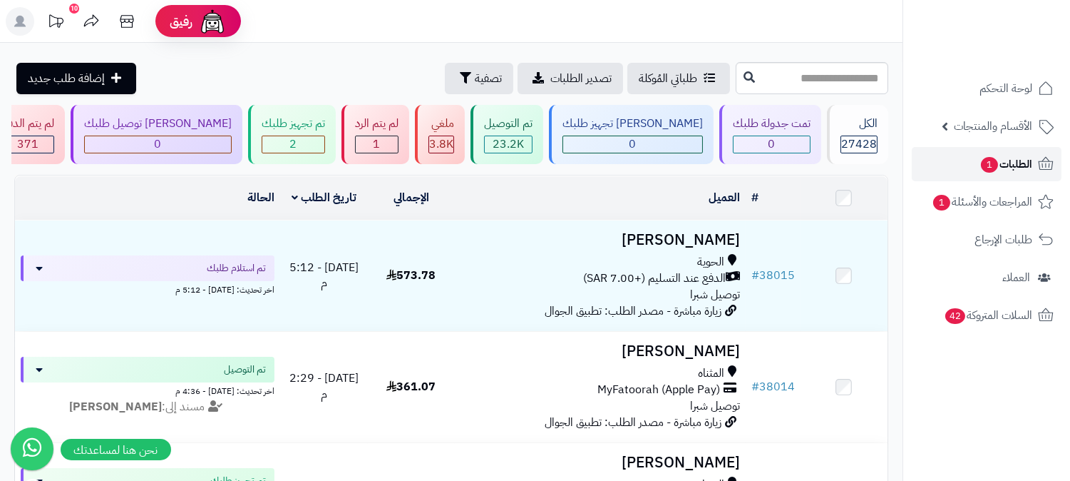
click at [1021, 163] on span "الطلبات 1" at bounding box center [1006, 164] width 53 height 20
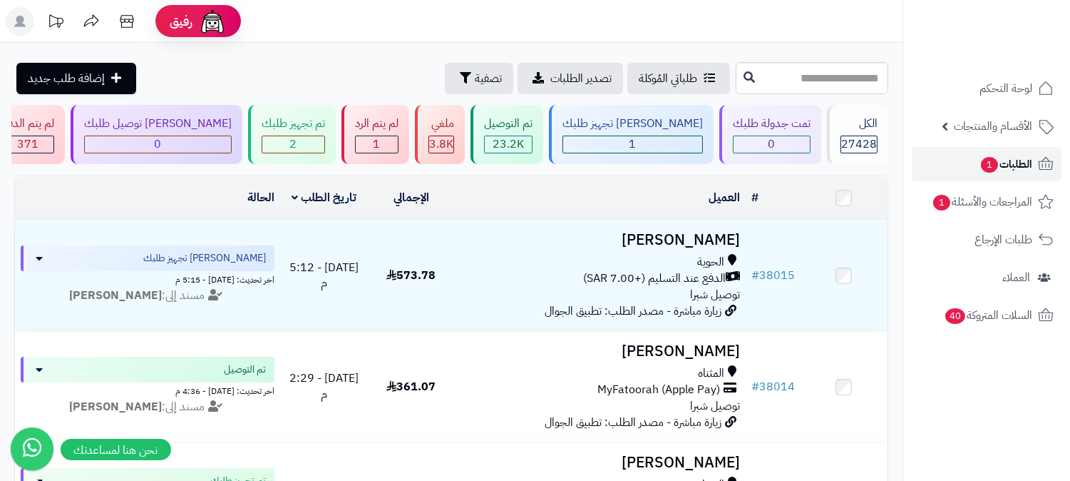
click at [1027, 170] on span "الطلبات 1" at bounding box center [1006, 164] width 53 height 20
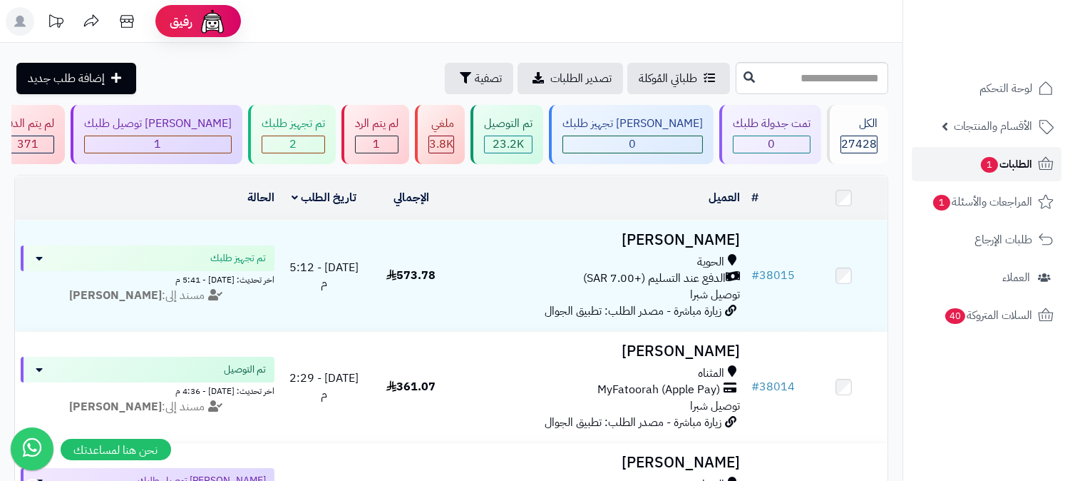
click at [1027, 165] on span "الطلبات 1" at bounding box center [1006, 164] width 53 height 20
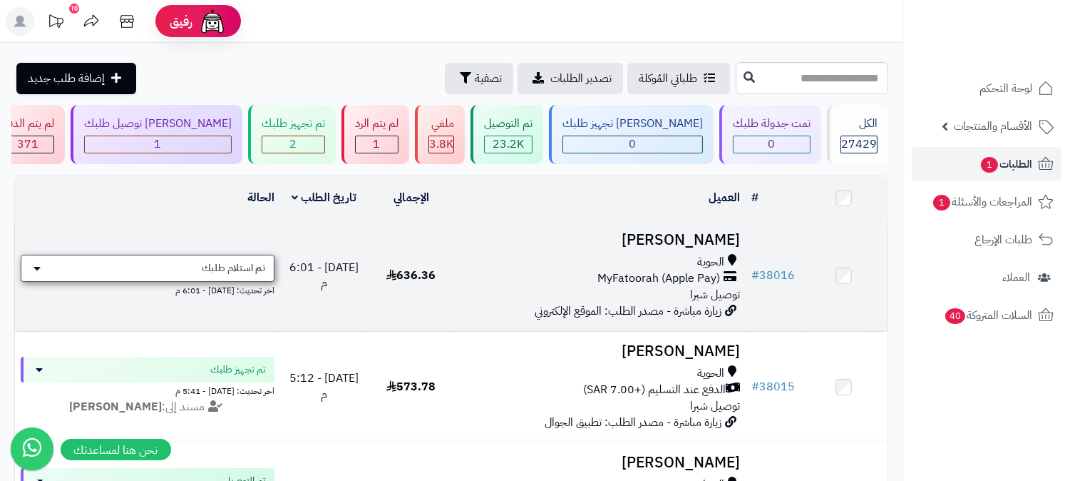
click at [242, 262] on span "تم استلام طلبك" at bounding box center [233, 268] width 63 height 14
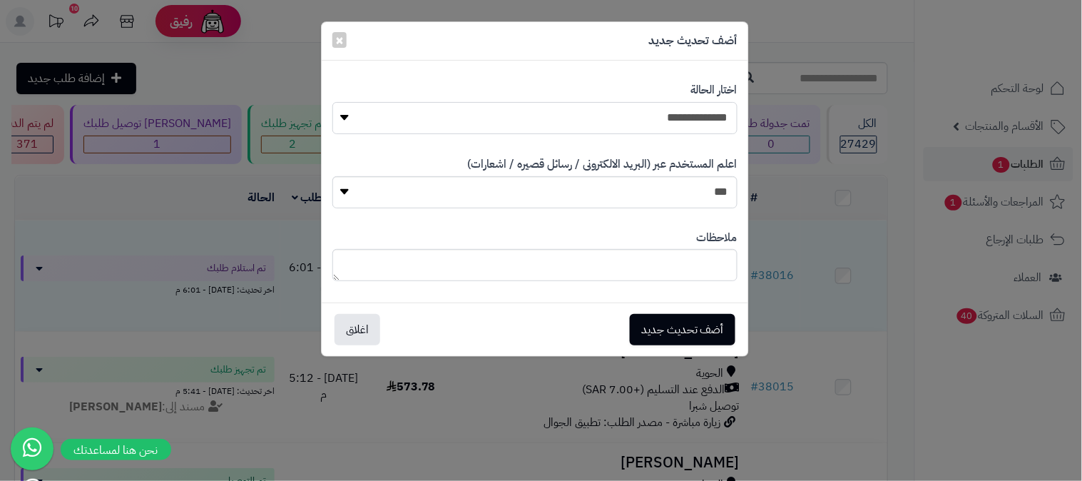
click at [680, 106] on select "**********" at bounding box center [534, 118] width 405 height 32
select select "*"
click at [332, 102] on select "**********" at bounding box center [534, 118] width 405 height 32
click at [692, 317] on button "أضف تحديث جديد" at bounding box center [683, 328] width 106 height 31
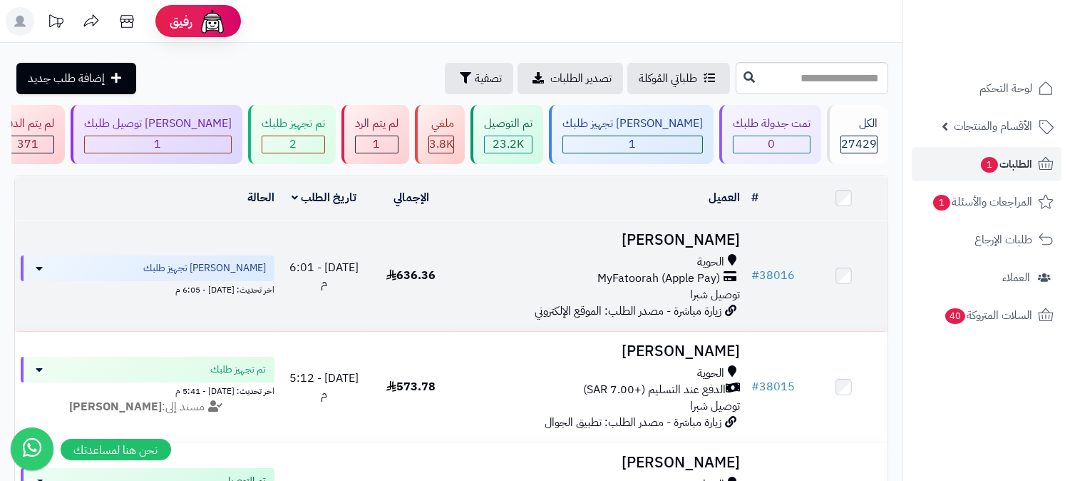
click at [692, 233] on h3 "[PERSON_NAME]" at bounding box center [601, 240] width 280 height 16
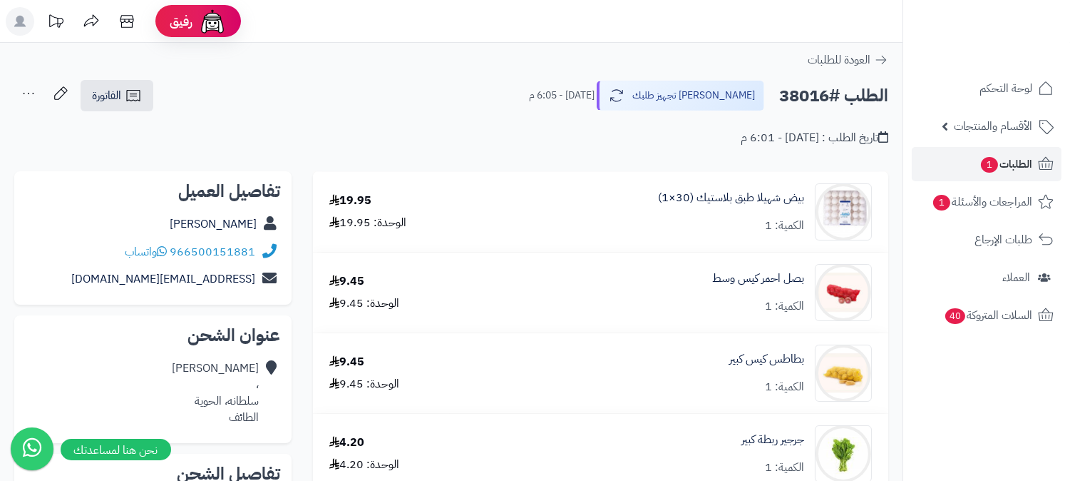
click at [26, 93] on icon at bounding box center [28, 93] width 29 height 29
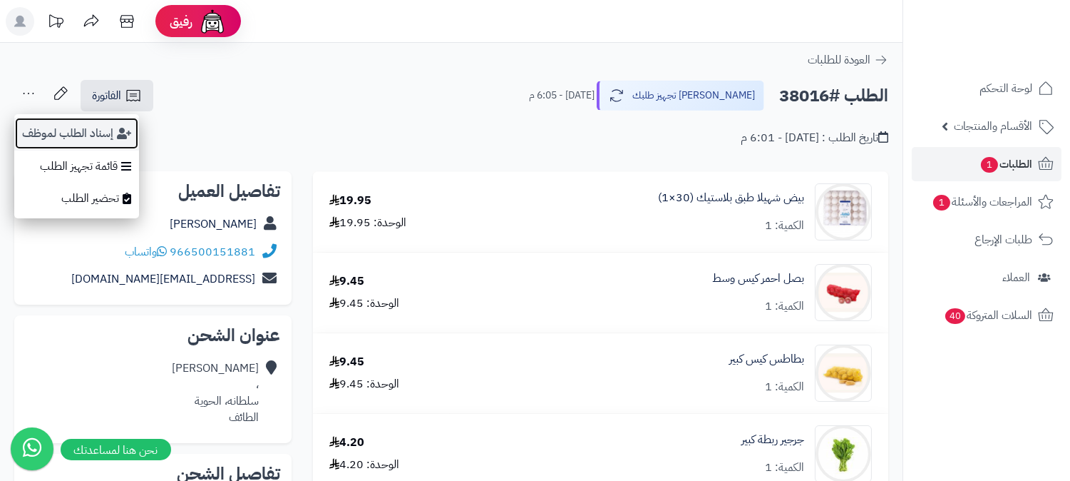
click at [44, 125] on button "إسناد الطلب لموظف" at bounding box center [76, 133] width 125 height 33
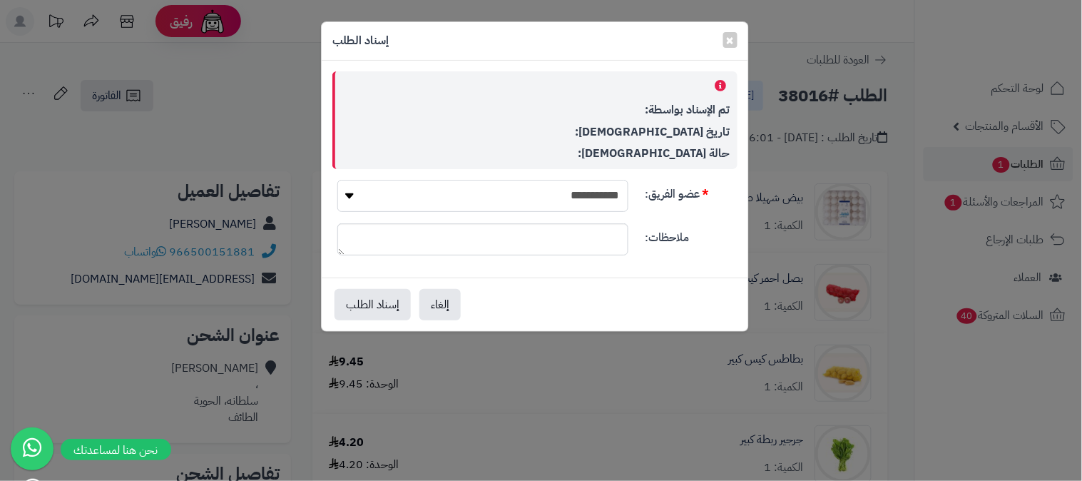
click at [521, 189] on select "**********" at bounding box center [482, 196] width 291 height 32
select select "**"
click at [337, 180] on select "**********" at bounding box center [482, 196] width 291 height 32
click at [380, 299] on button "إسناد الطلب" at bounding box center [372, 303] width 76 height 31
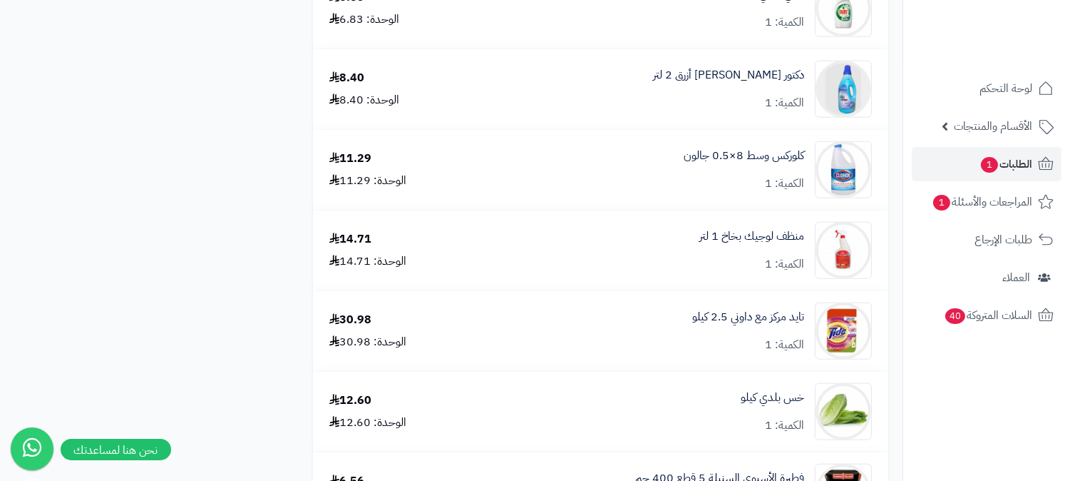
scroll to position [2535, 0]
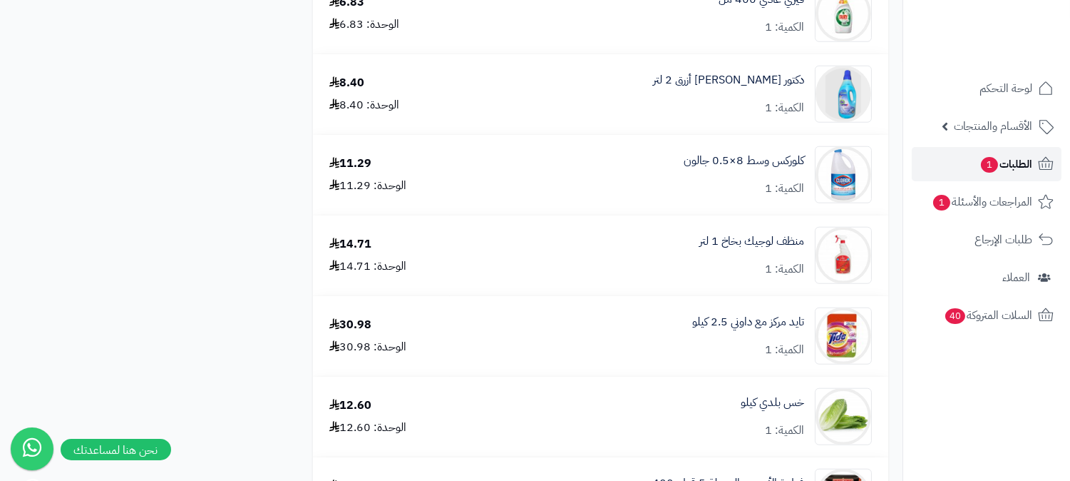
click at [1020, 160] on span "الطلبات 1" at bounding box center [1006, 164] width 53 height 20
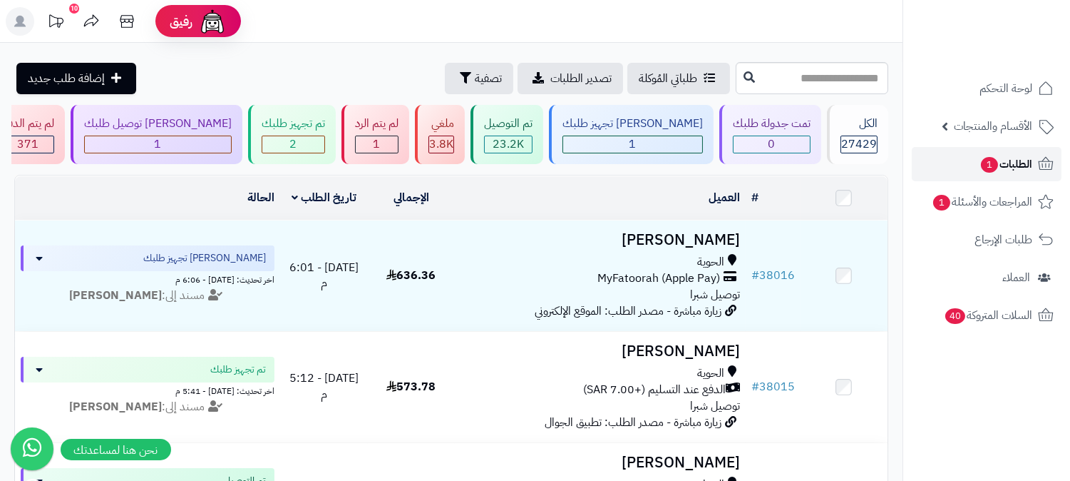
click at [991, 162] on span "1" at bounding box center [989, 164] width 19 height 17
click at [1015, 172] on span "الطلبات 1" at bounding box center [1006, 164] width 53 height 20
click at [871, 66] on input "text" at bounding box center [812, 78] width 153 height 32
type input "*****"
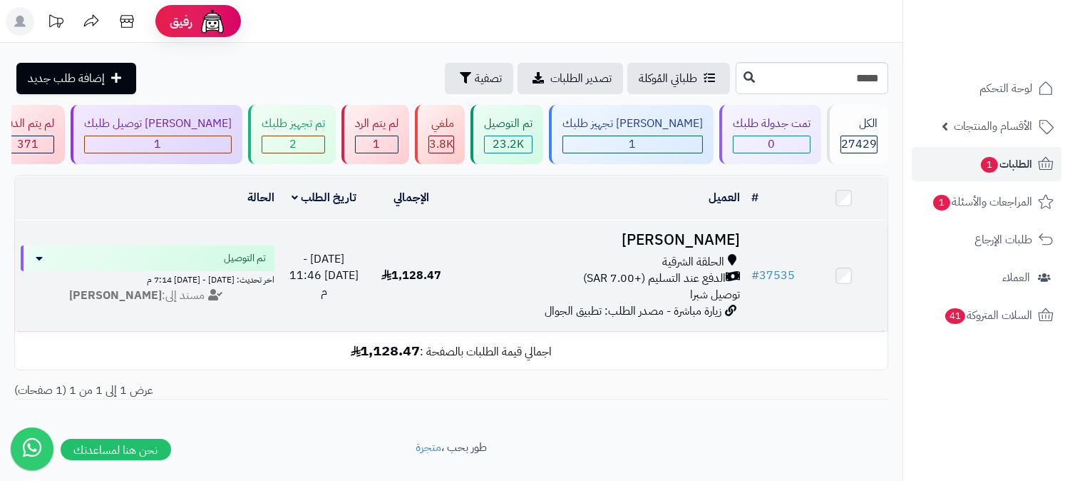
click at [699, 277] on span "الدفع عند التسليم (+7.00 SAR)" at bounding box center [654, 278] width 143 height 16
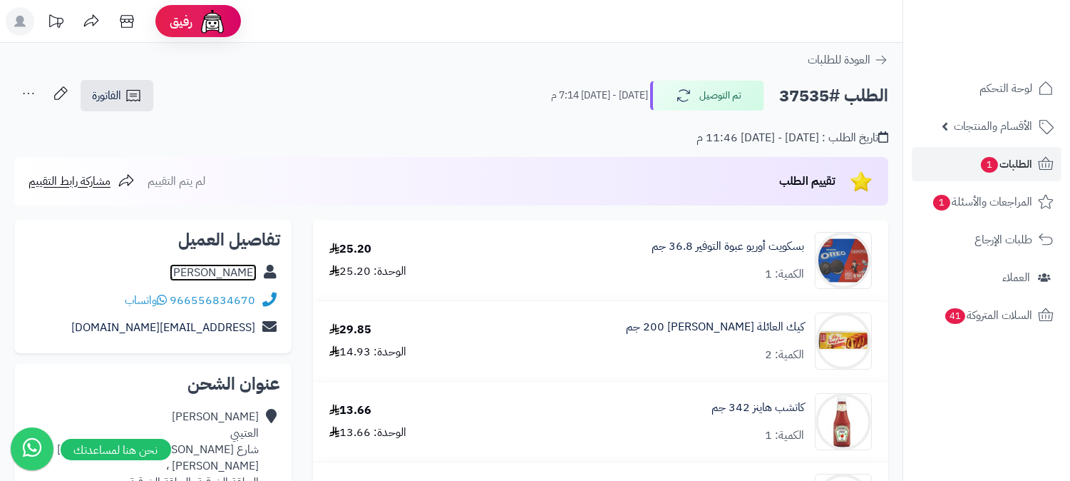
click at [219, 275] on link "سعد العتيبي" at bounding box center [213, 272] width 87 height 17
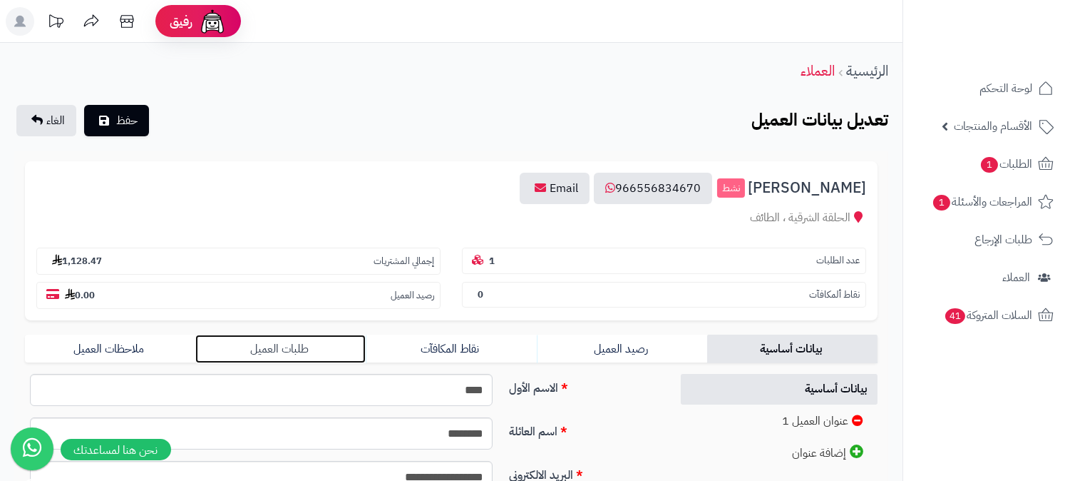
click at [274, 339] on link "طلبات العميل" at bounding box center [280, 348] width 170 height 29
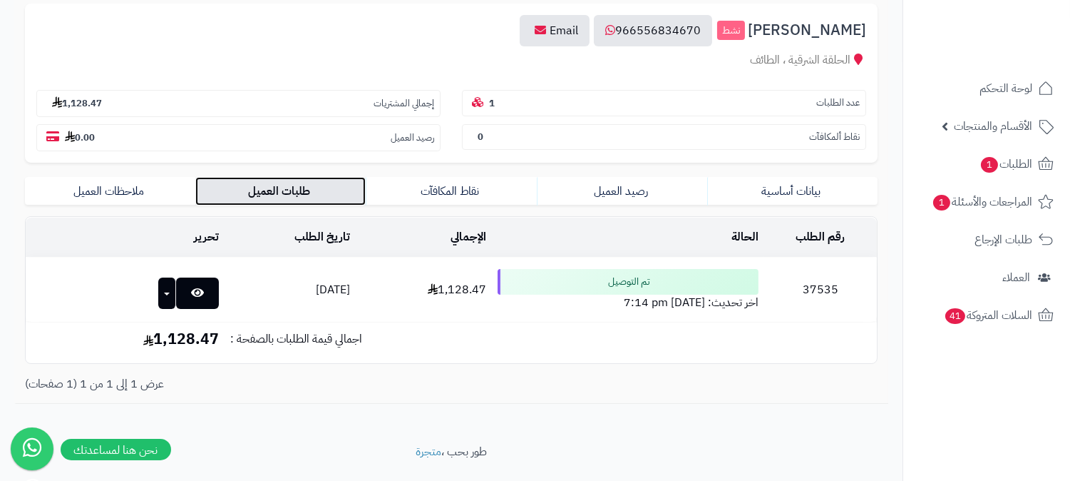
scroll to position [158, 0]
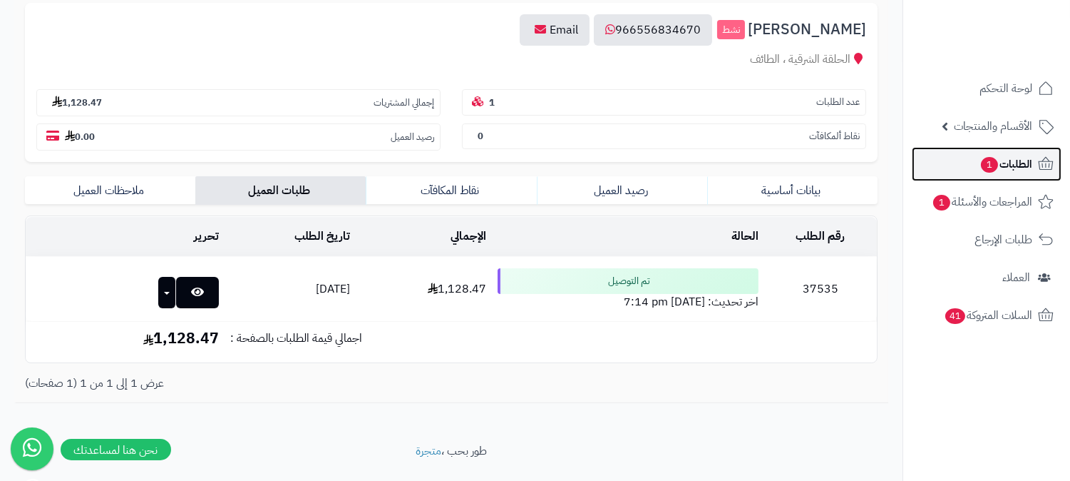
click at [959, 160] on link "الطلبات 1" at bounding box center [987, 164] width 150 height 34
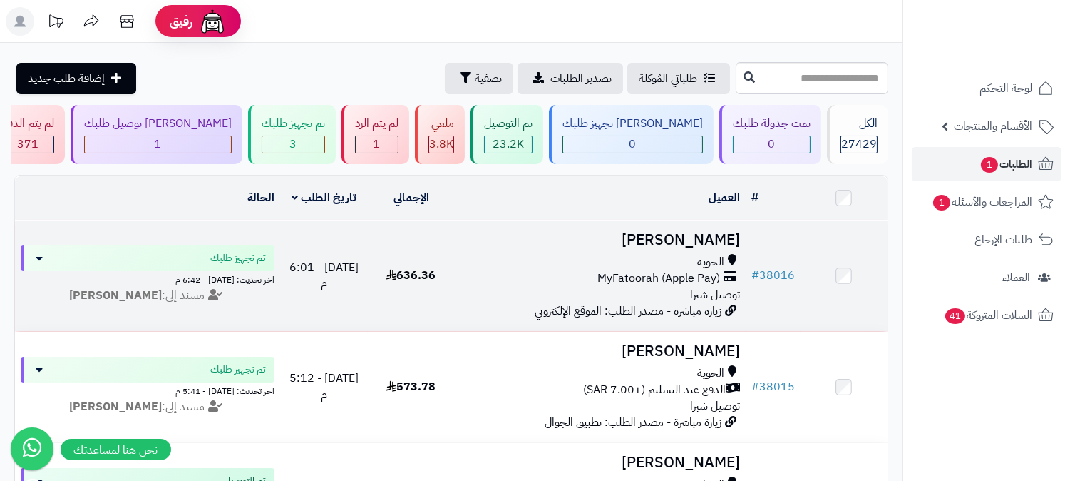
click at [679, 262] on div "الحوية" at bounding box center [601, 262] width 280 height 16
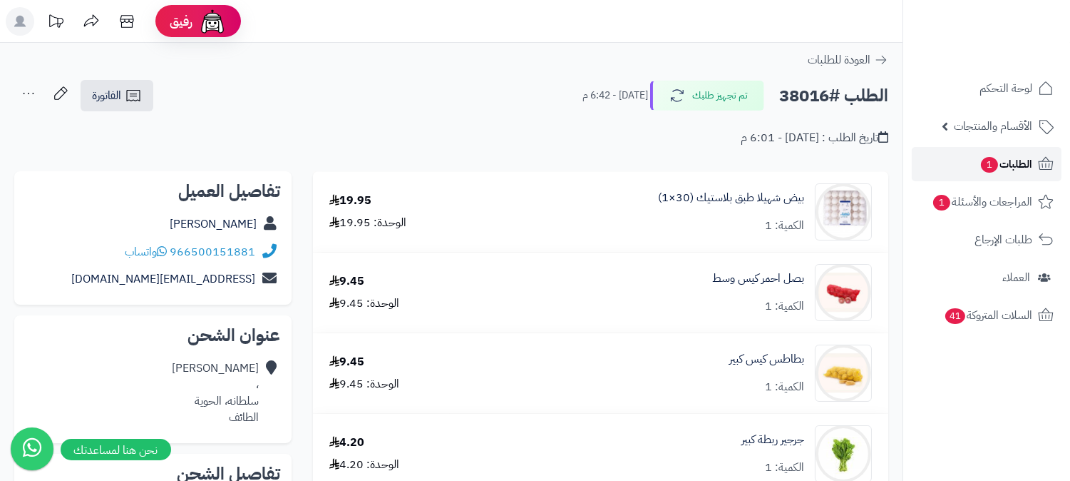
click at [982, 161] on span "1" at bounding box center [989, 165] width 17 height 16
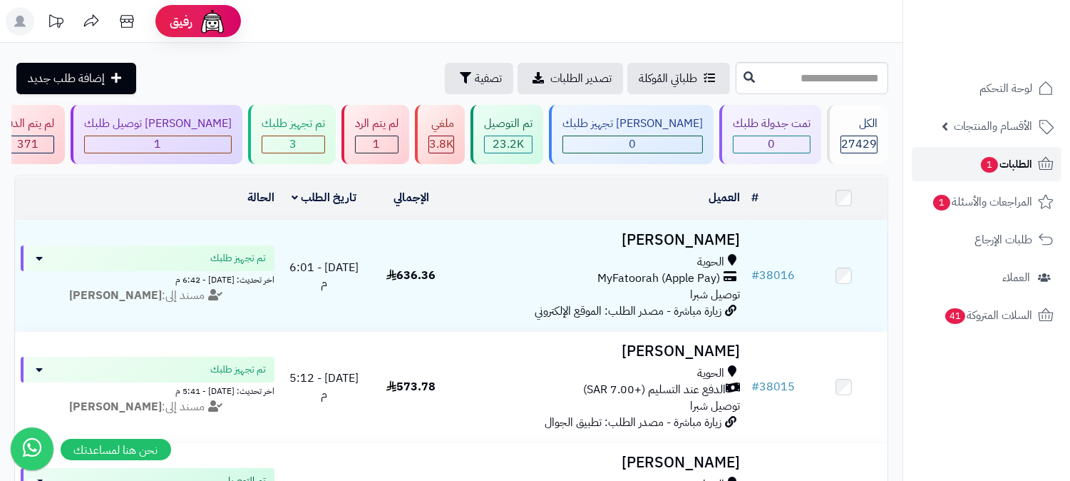
click at [1010, 170] on span "الطلبات 1" at bounding box center [1006, 164] width 53 height 20
click at [11, 19] on rect at bounding box center [20, 21] width 29 height 29
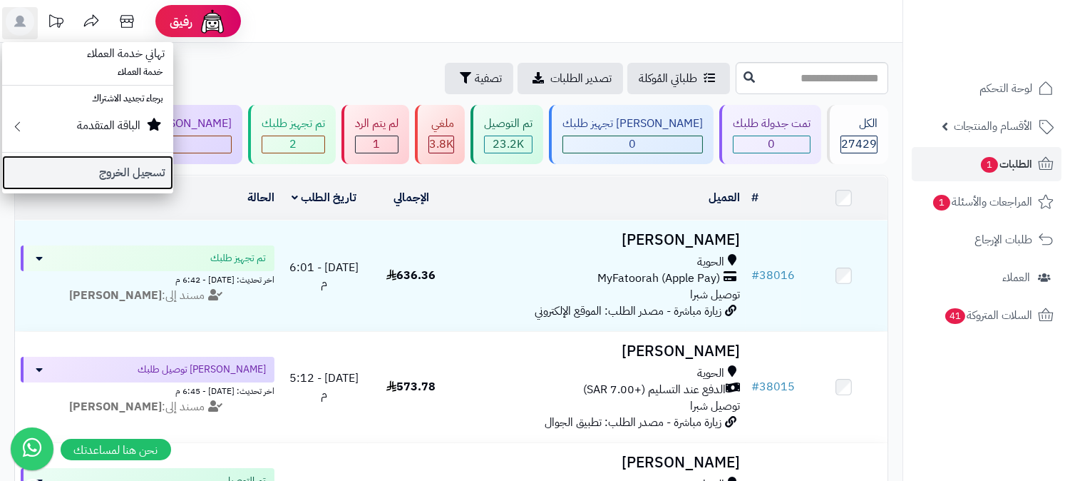
click at [137, 173] on link "تسجيل الخروج" at bounding box center [87, 172] width 171 height 34
